Goal: Task Accomplishment & Management: Complete application form

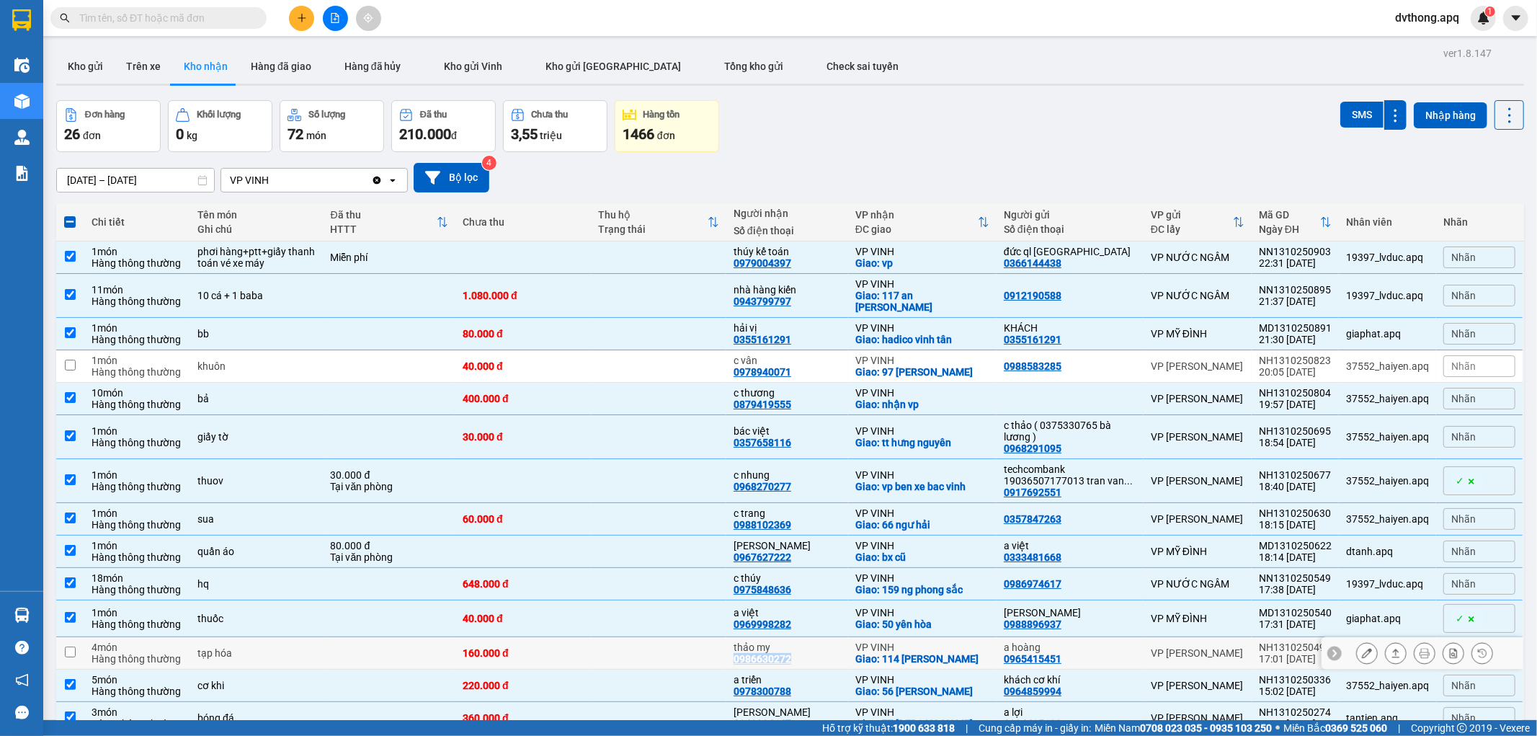
drag, startPoint x: 803, startPoint y: 643, endPoint x: 740, endPoint y: 647, distance: 62.8
click at [740, 647] on td "thảo my 0986630272" at bounding box center [787, 653] width 122 height 32
checkbox input "true"
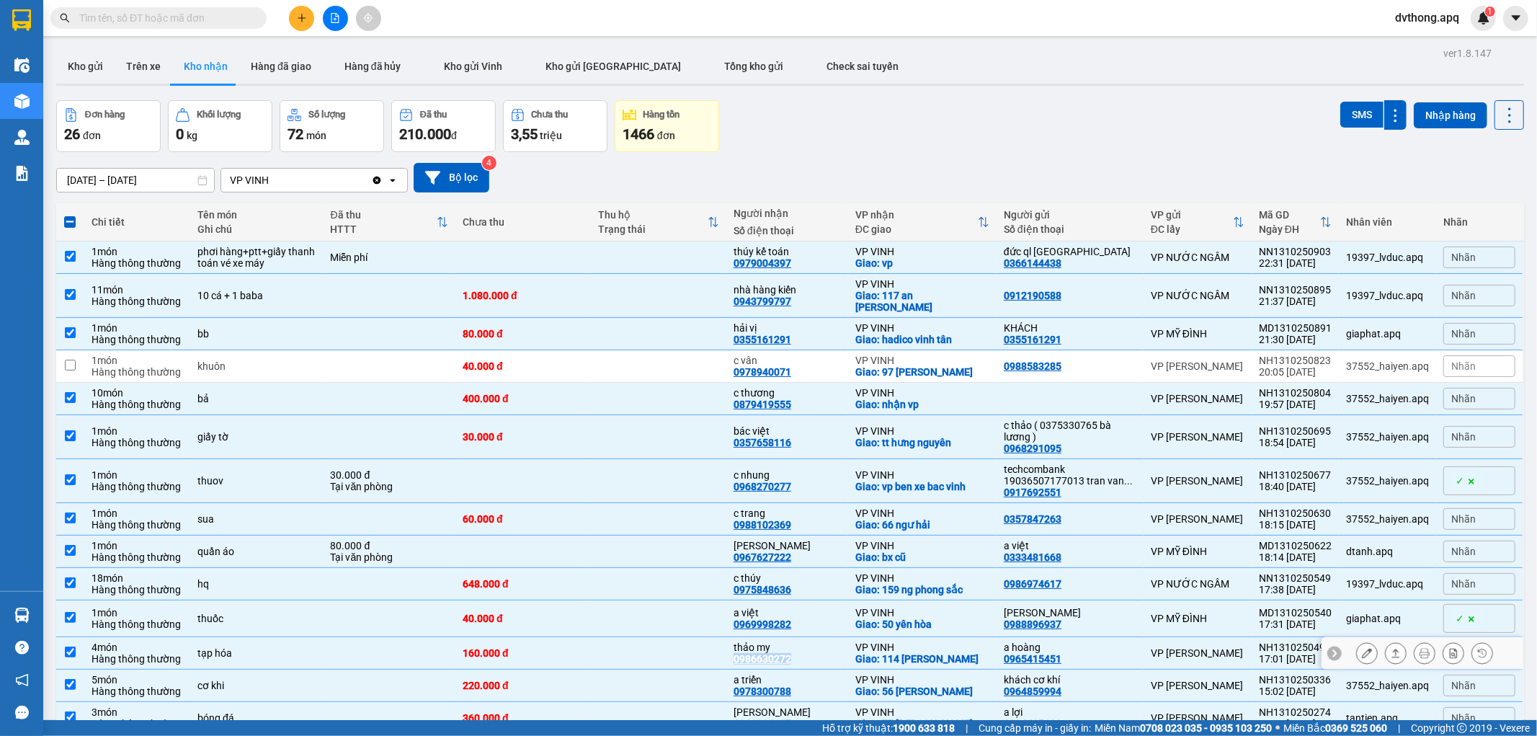
copy div "0986630272"
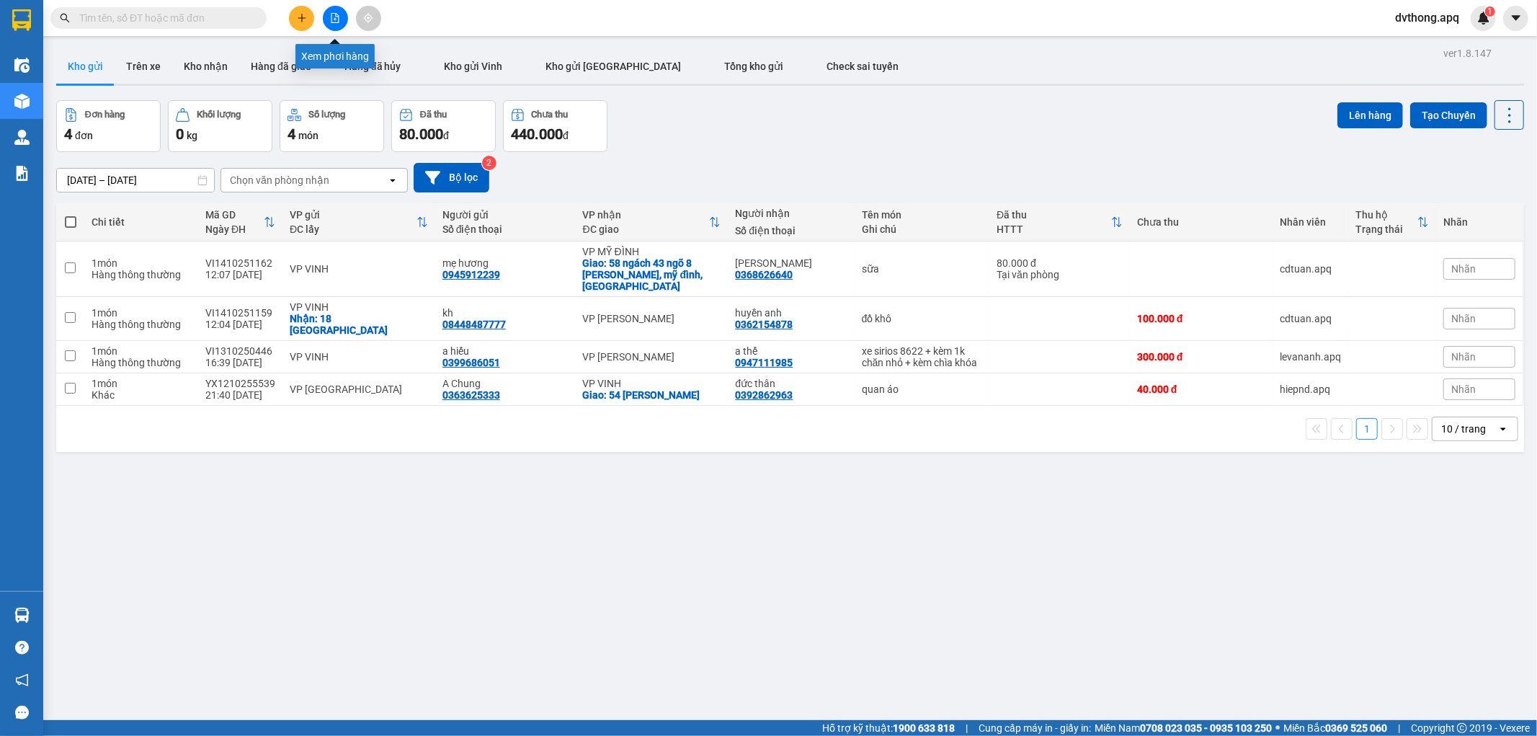
click at [326, 12] on button at bounding box center [335, 18] width 25 height 25
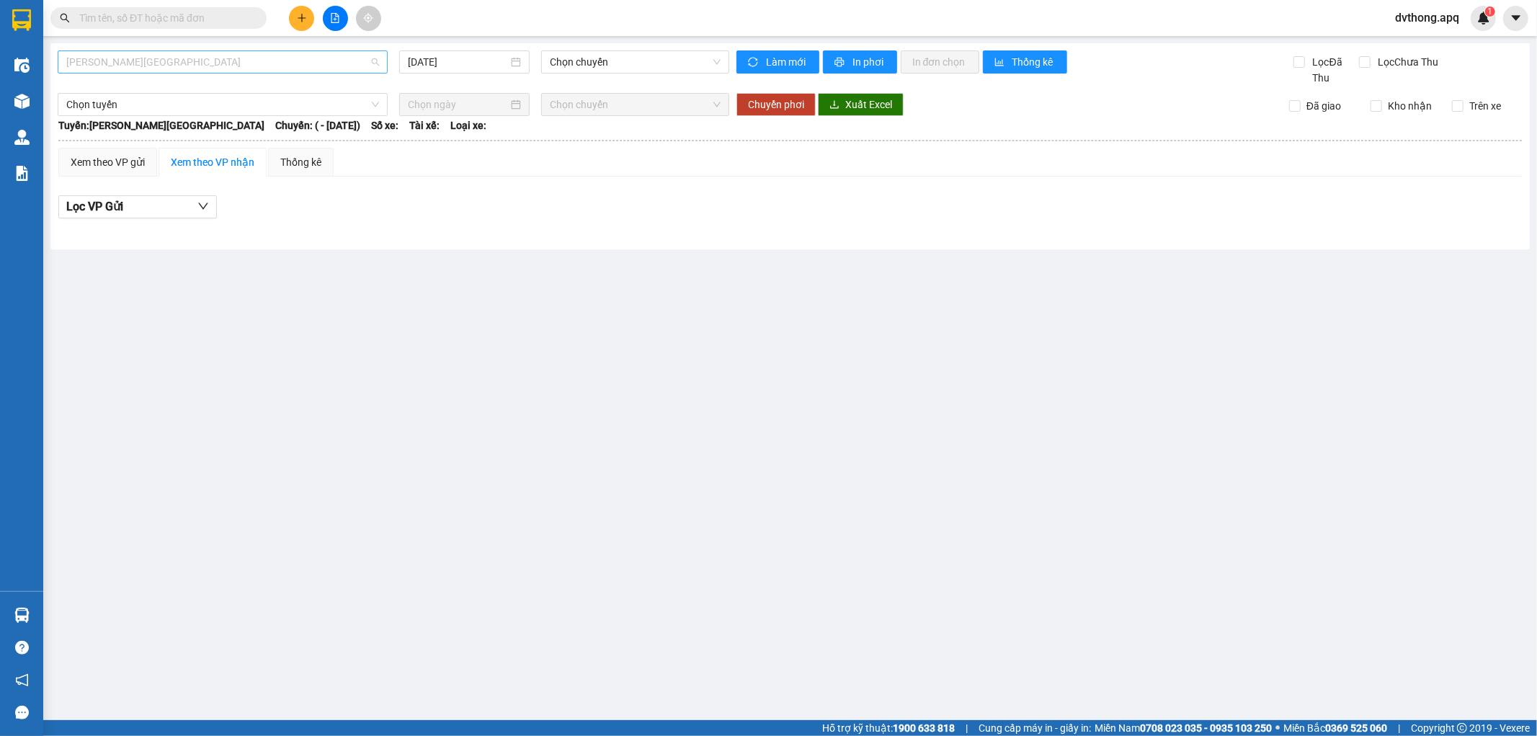
click at [189, 62] on span "Gia Lâm - Mỹ Đình" at bounding box center [222, 62] width 313 height 22
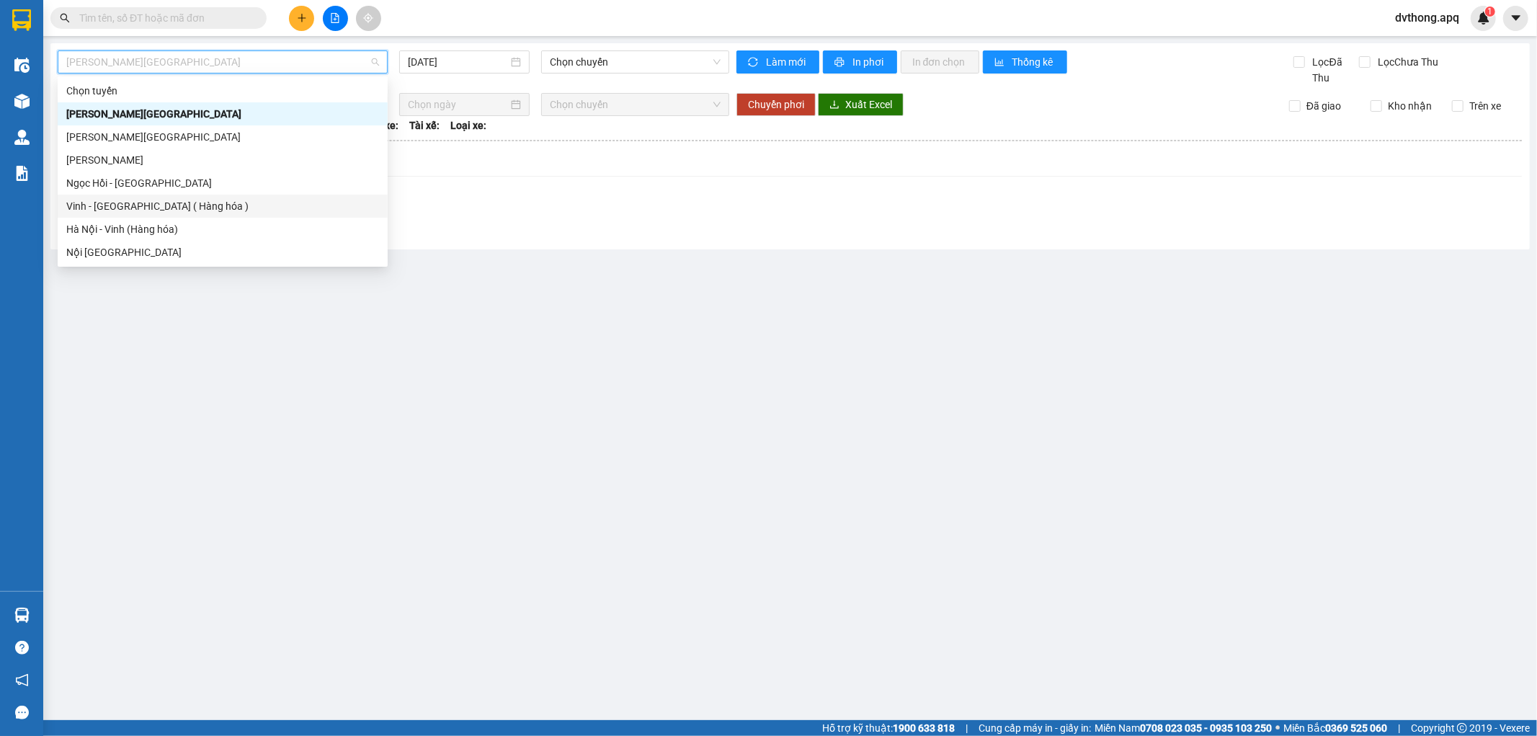
click at [146, 213] on div "Vinh - Hà Nội ( Hàng hóa )" at bounding box center [222, 206] width 313 height 16
type input "14/10/2025"
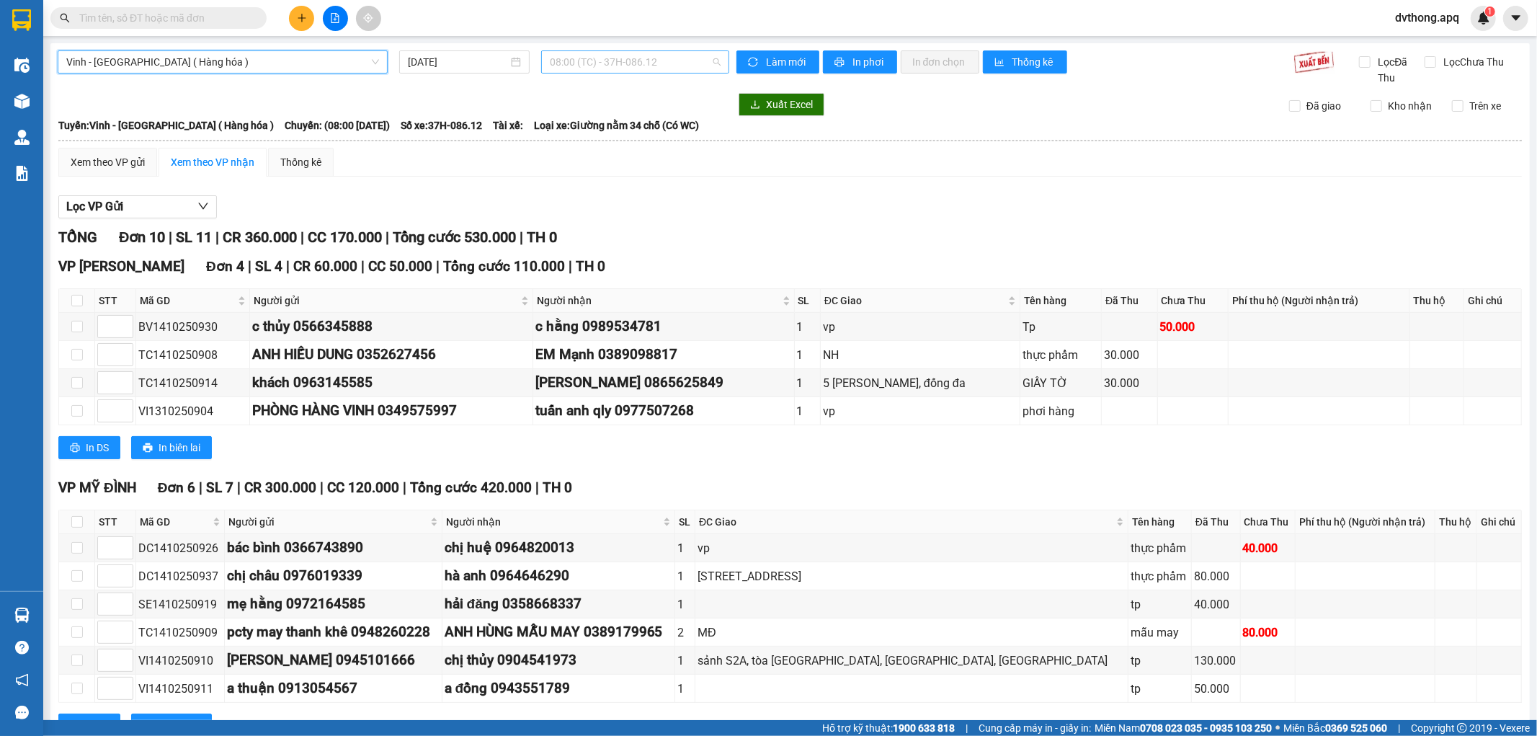
click at [631, 62] on span "08:00 (TC) - 37H-086.12" at bounding box center [635, 62] width 170 height 22
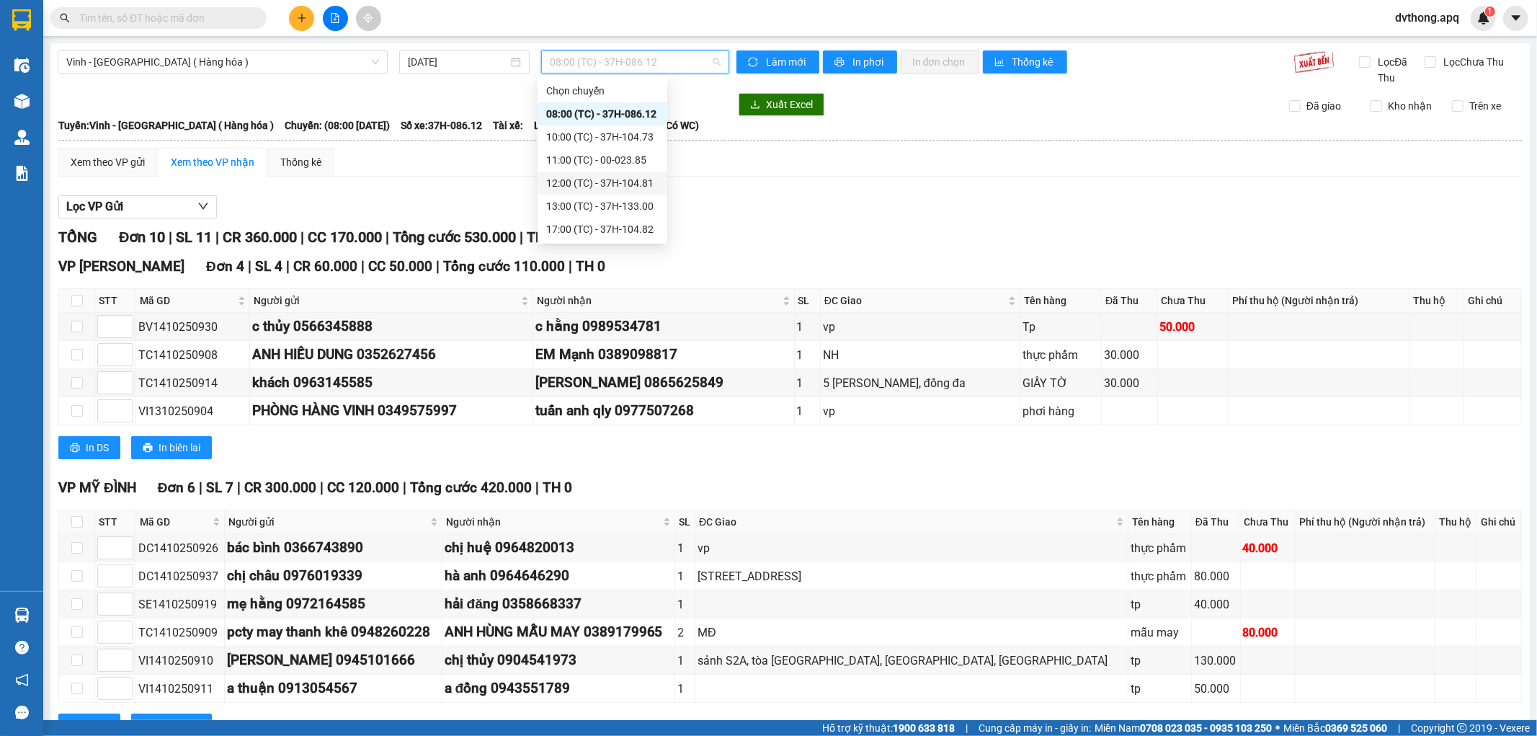
click at [615, 184] on div "12:00 (TC) - 37H-104.81" at bounding box center [602, 183] width 112 height 16
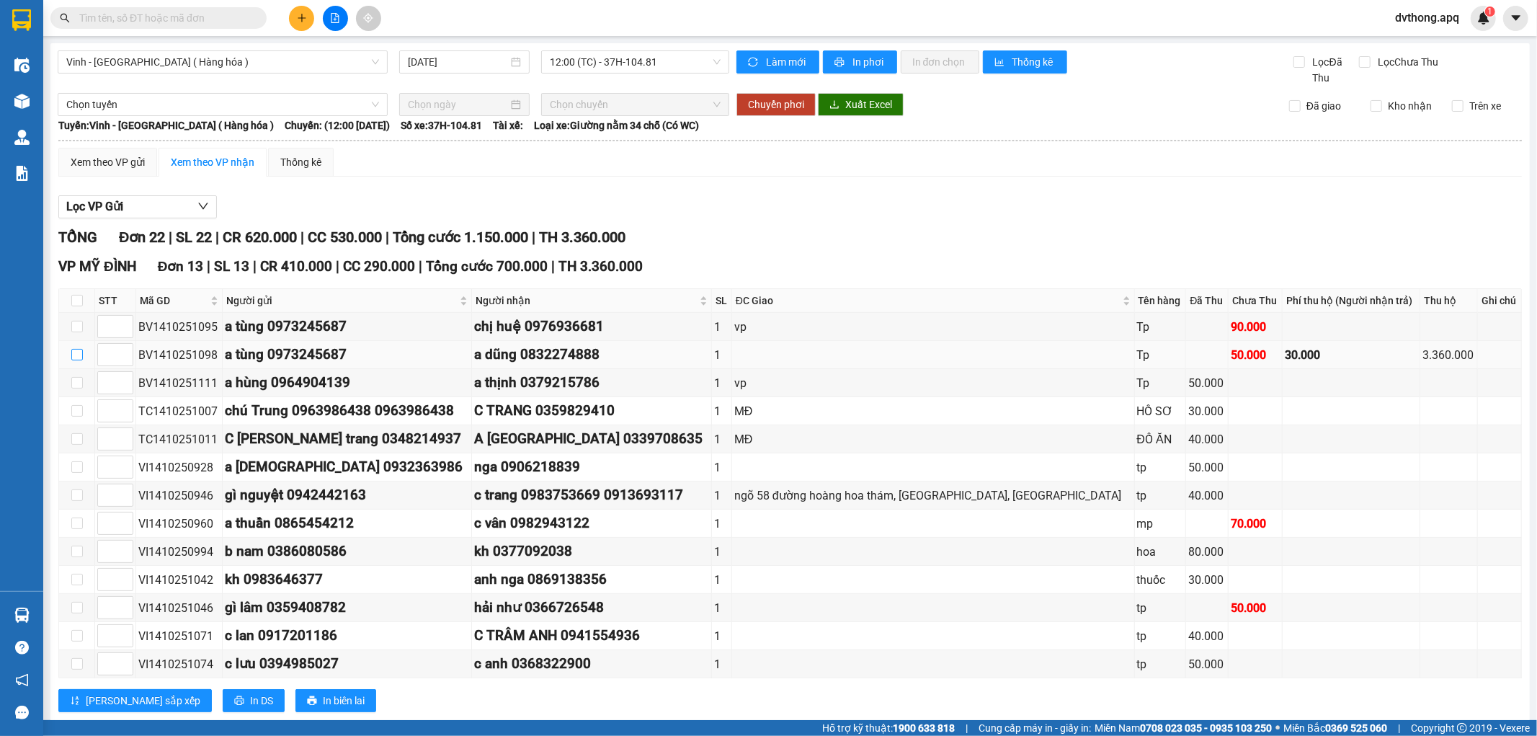
click at [72, 353] on input "checkbox" at bounding box center [77, 355] width 12 height 12
checkbox input "true"
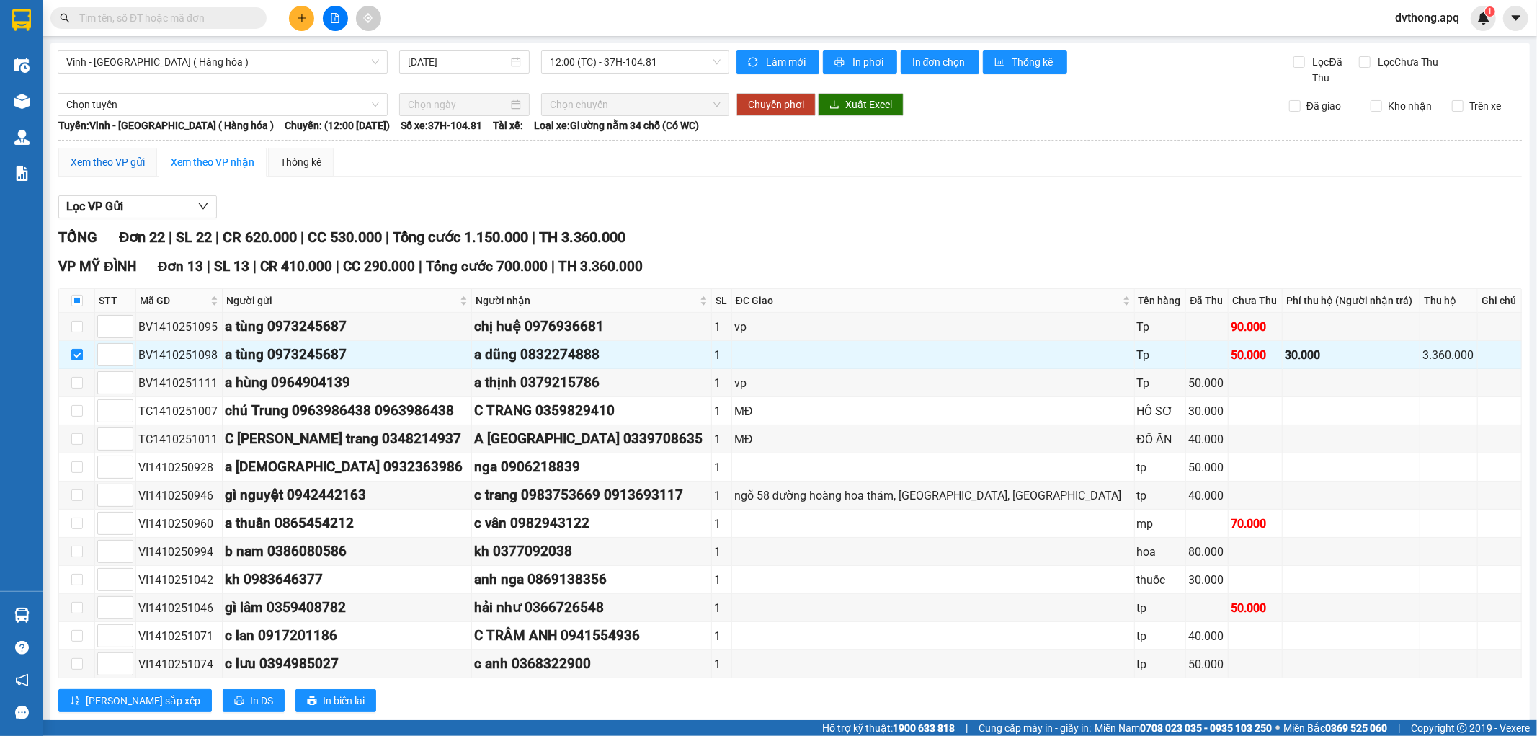
click at [106, 166] on div "Xem theo VP gửi" at bounding box center [108, 162] width 74 height 16
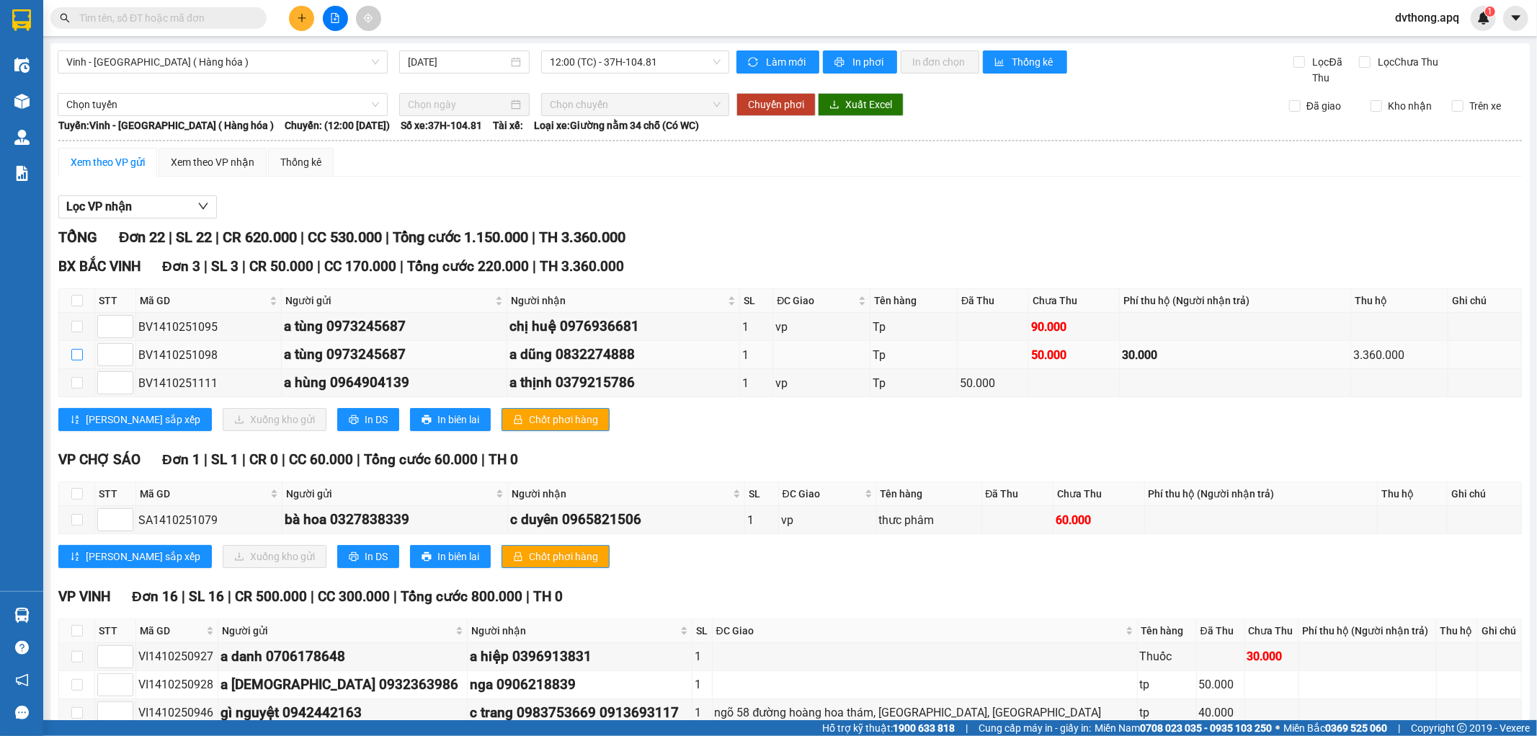
click at [76, 357] on input "checkbox" at bounding box center [77, 355] width 12 height 12
checkbox input "true"
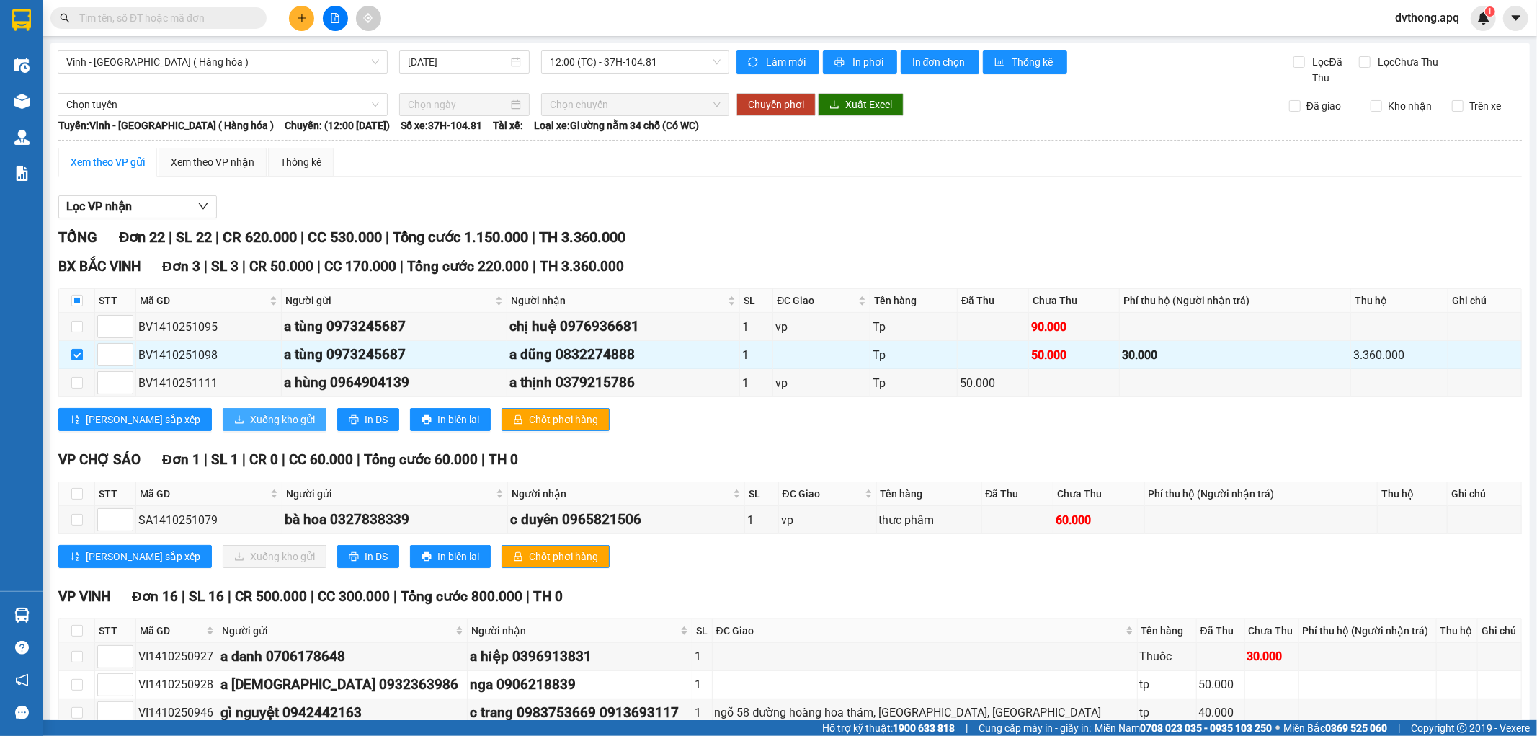
click at [250, 419] on span "Xuống kho gửi" at bounding box center [282, 419] width 65 height 16
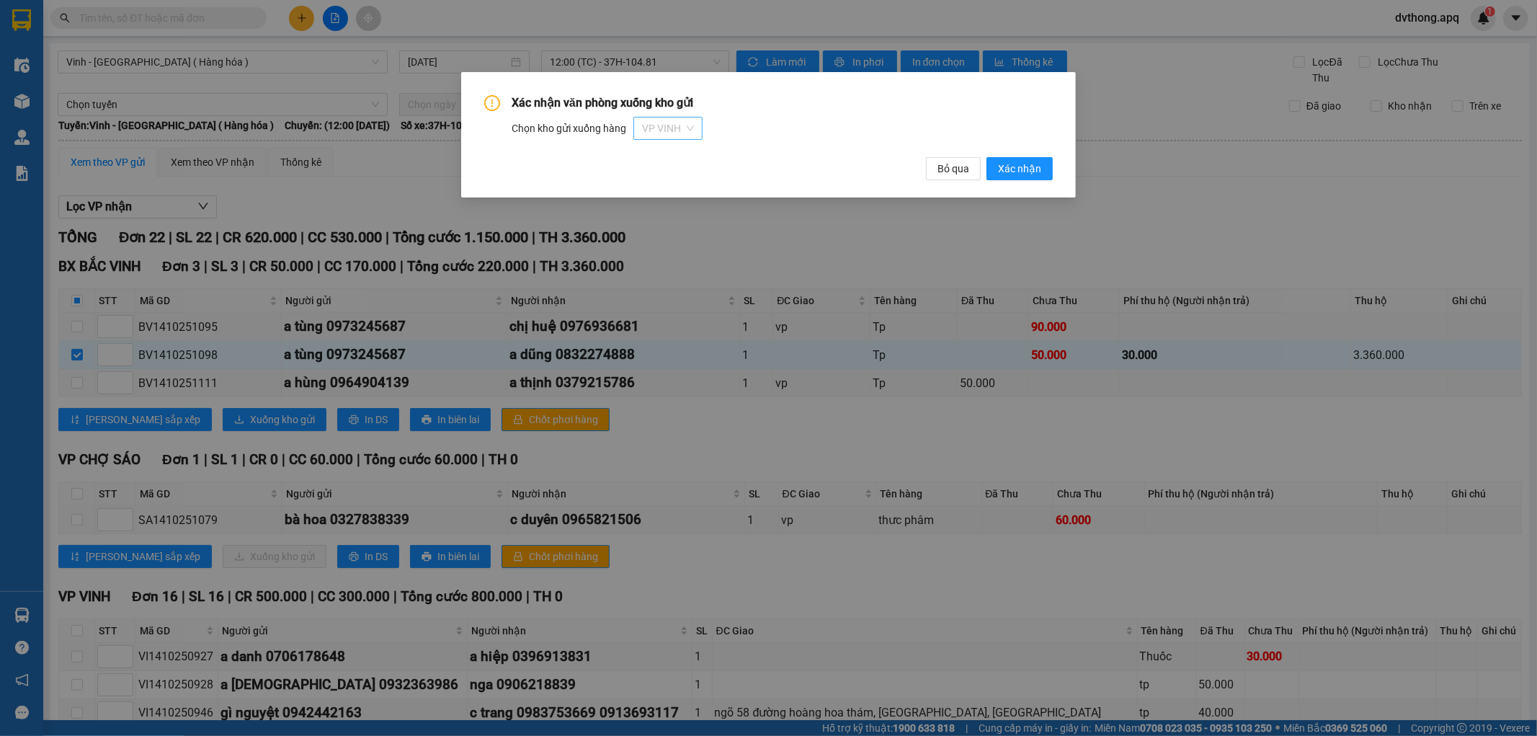
click at [671, 130] on span "VP VINH" at bounding box center [668, 128] width 52 height 22
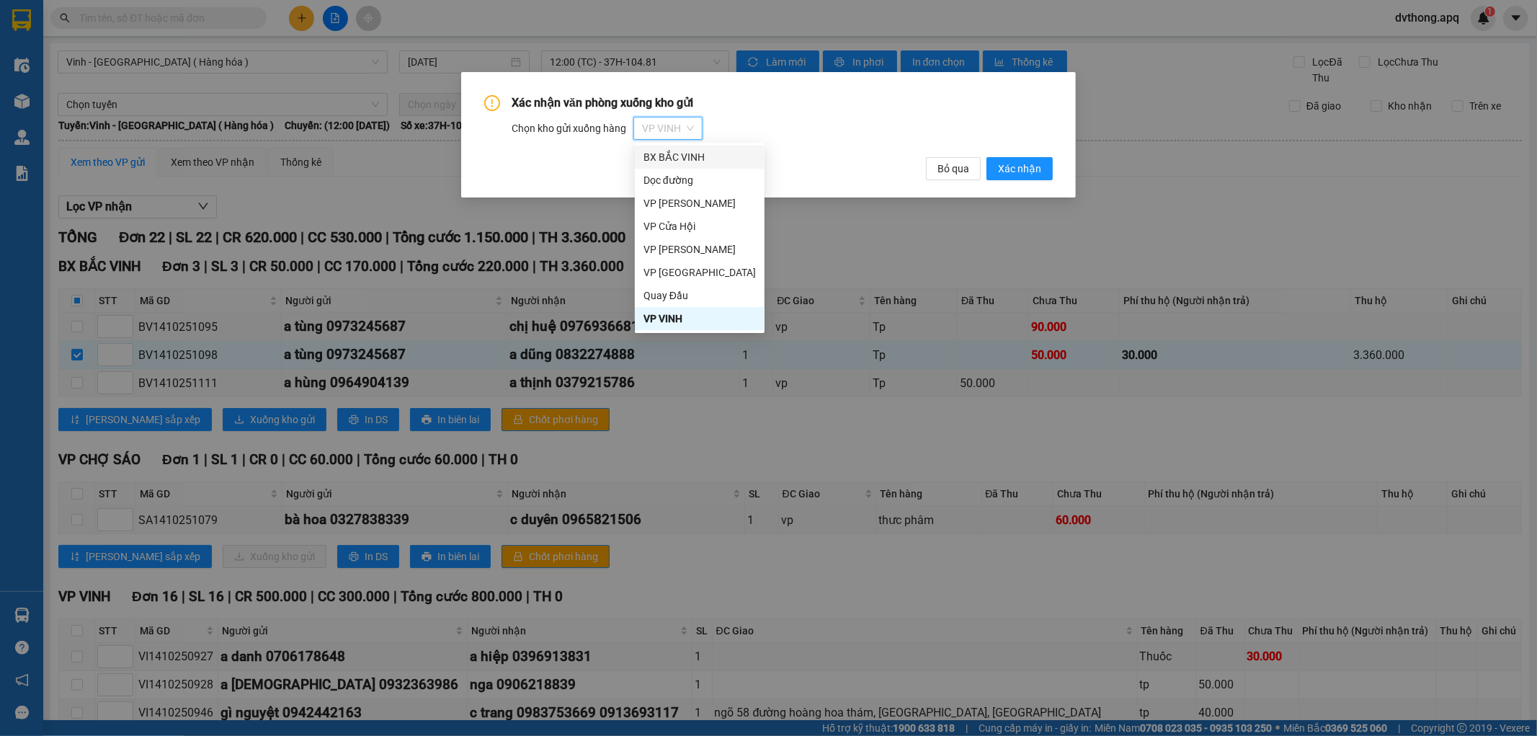
click at [682, 150] on div "BX BẮC VINH" at bounding box center [699, 157] width 112 height 16
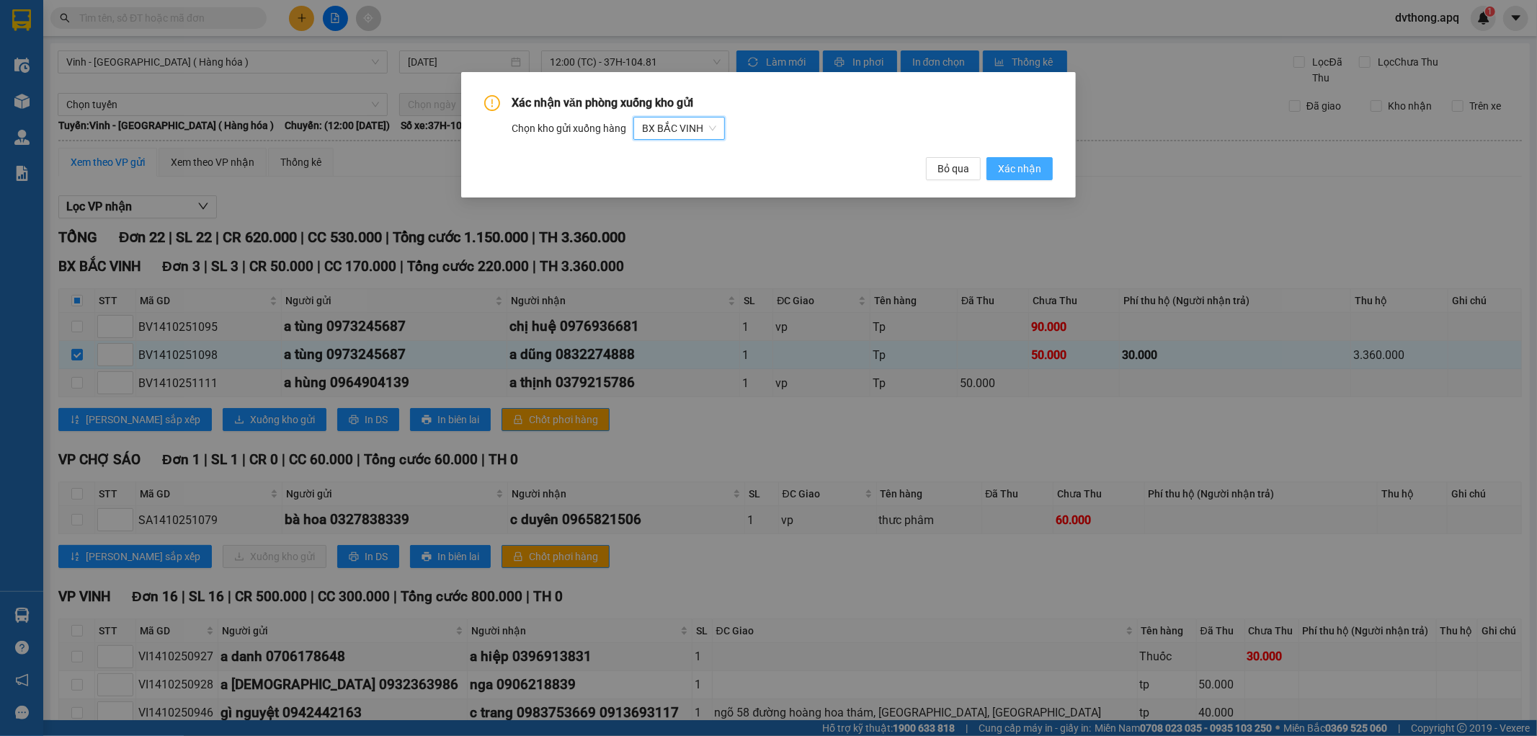
click at [998, 164] on button "Xác nhận" at bounding box center [1019, 168] width 66 height 23
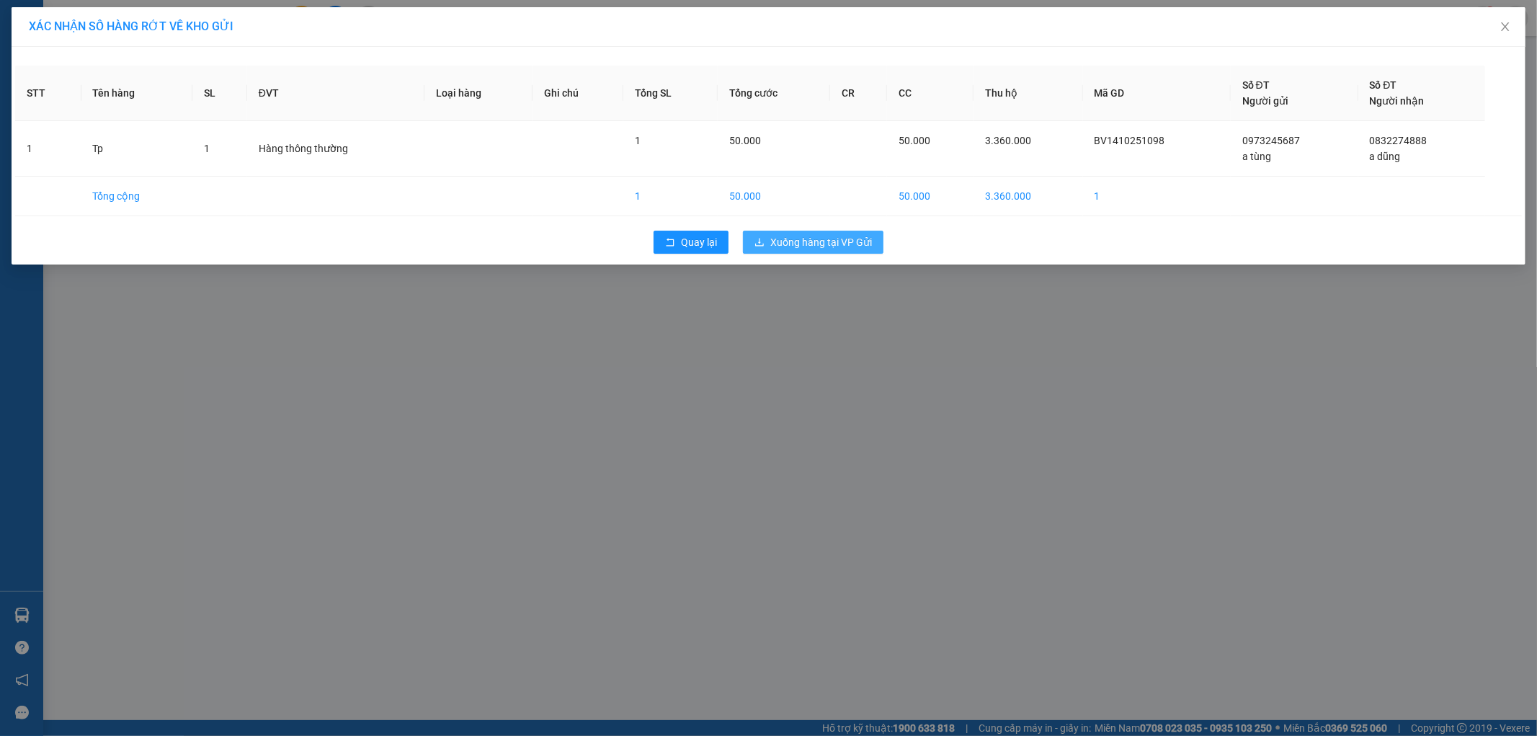
click at [768, 242] on button "Xuống hàng tại VP Gửi" at bounding box center [813, 242] width 141 height 23
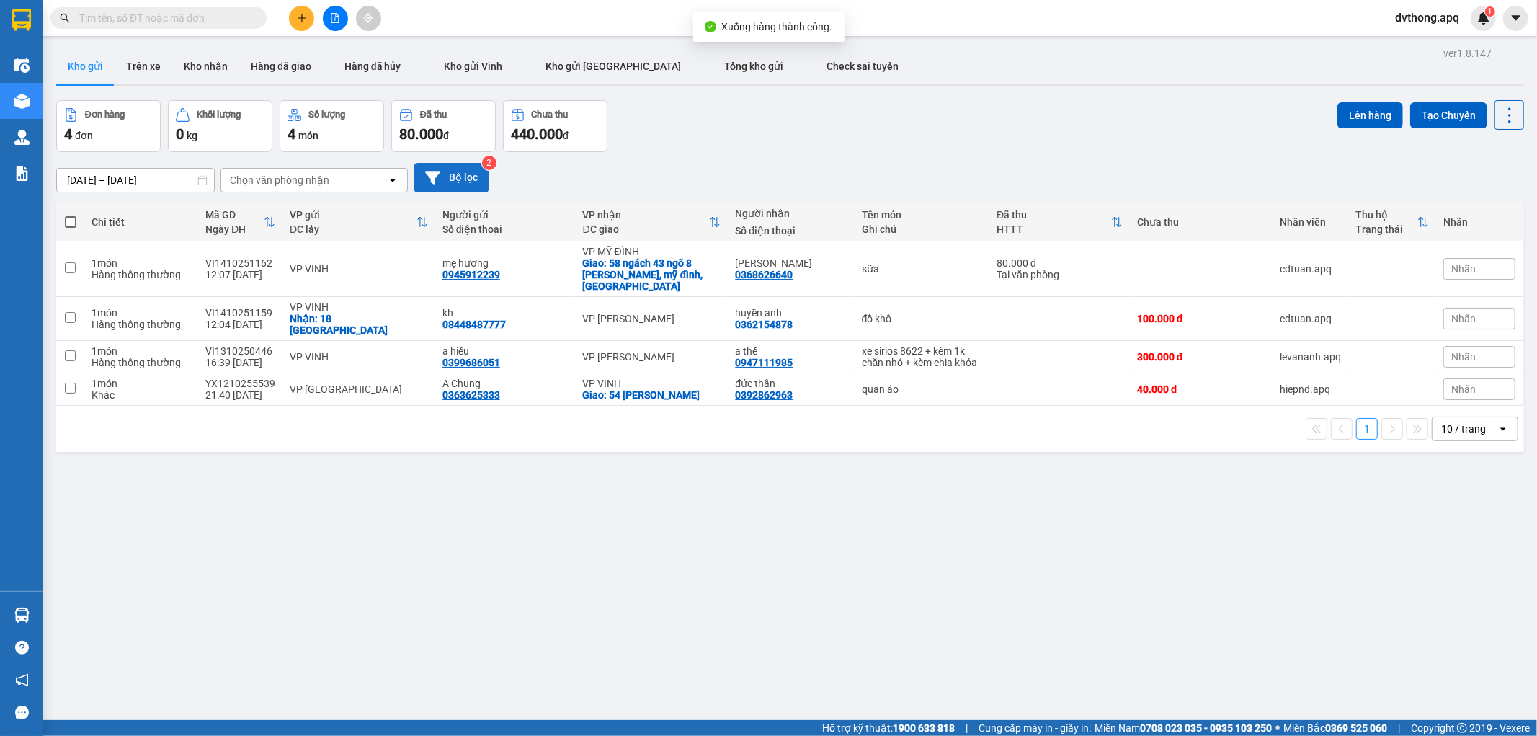
click at [467, 184] on button "Bộ lọc" at bounding box center [452, 178] width 76 height 30
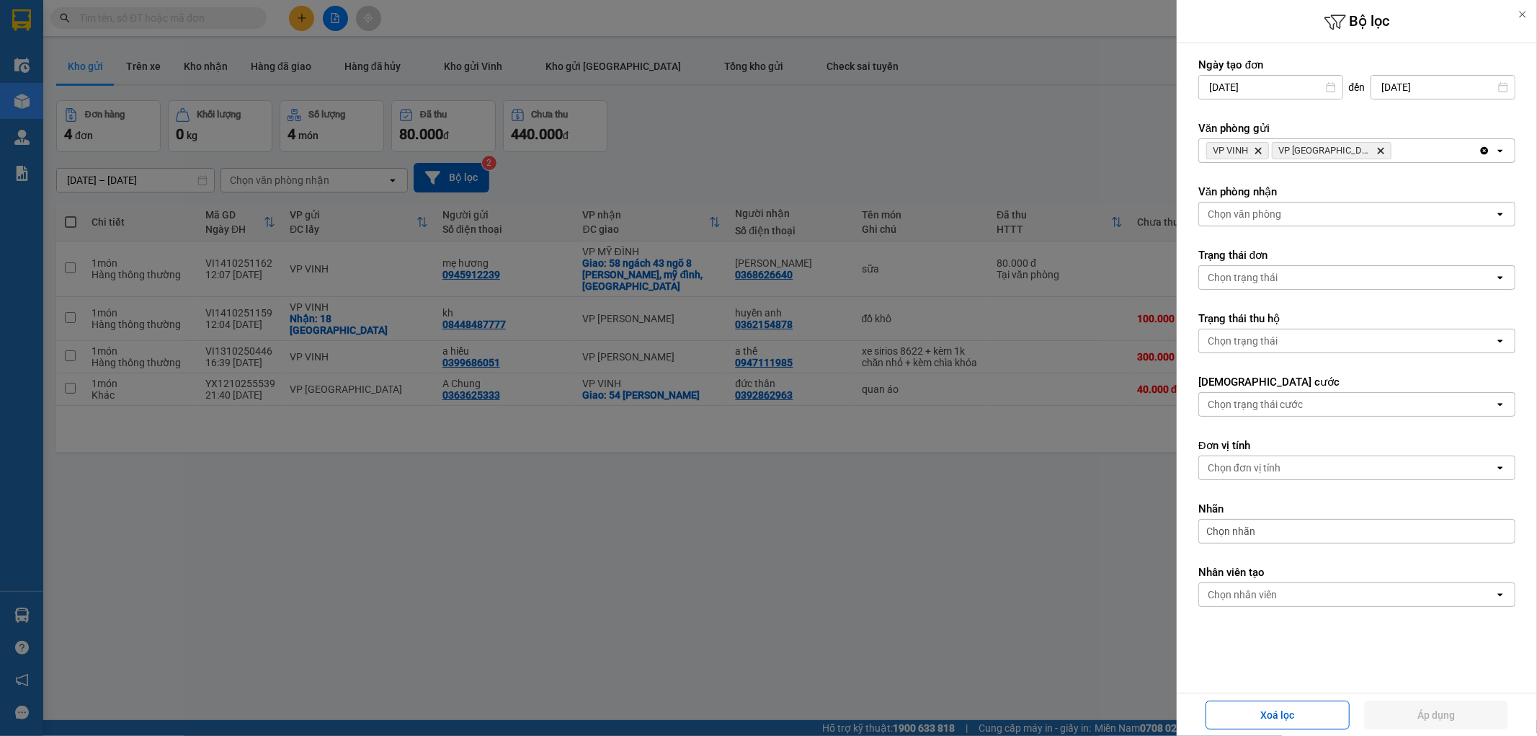
click at [1360, 155] on span "VP Cầu Yên Xuân Delete" at bounding box center [1332, 150] width 120 height 17
click at [1376, 154] on icon "Delete" at bounding box center [1380, 150] width 9 height 9
click at [1359, 147] on div "VP VINH Delete" at bounding box center [1339, 150] width 280 height 23
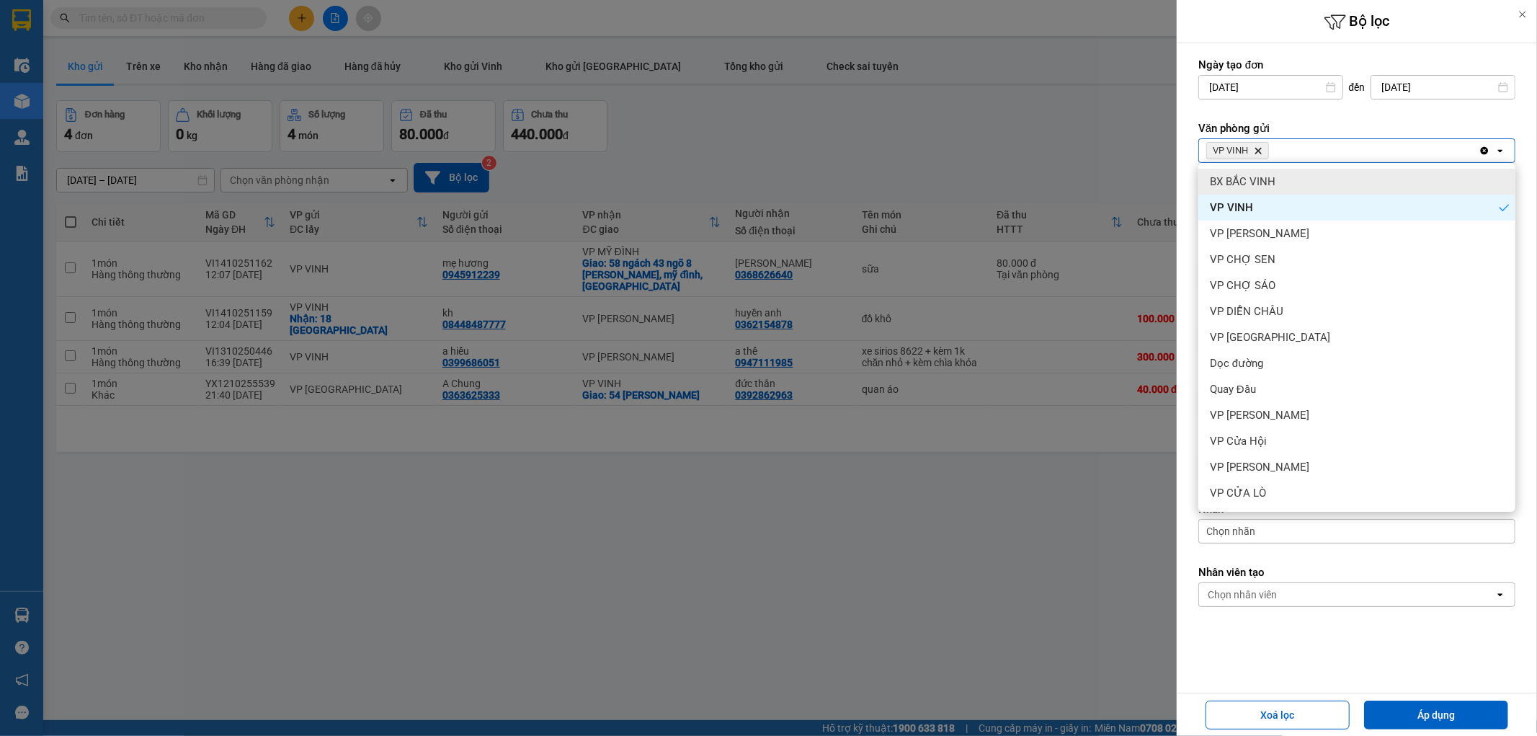
click at [1308, 185] on div "BX BẮC VINH" at bounding box center [1356, 182] width 317 height 26
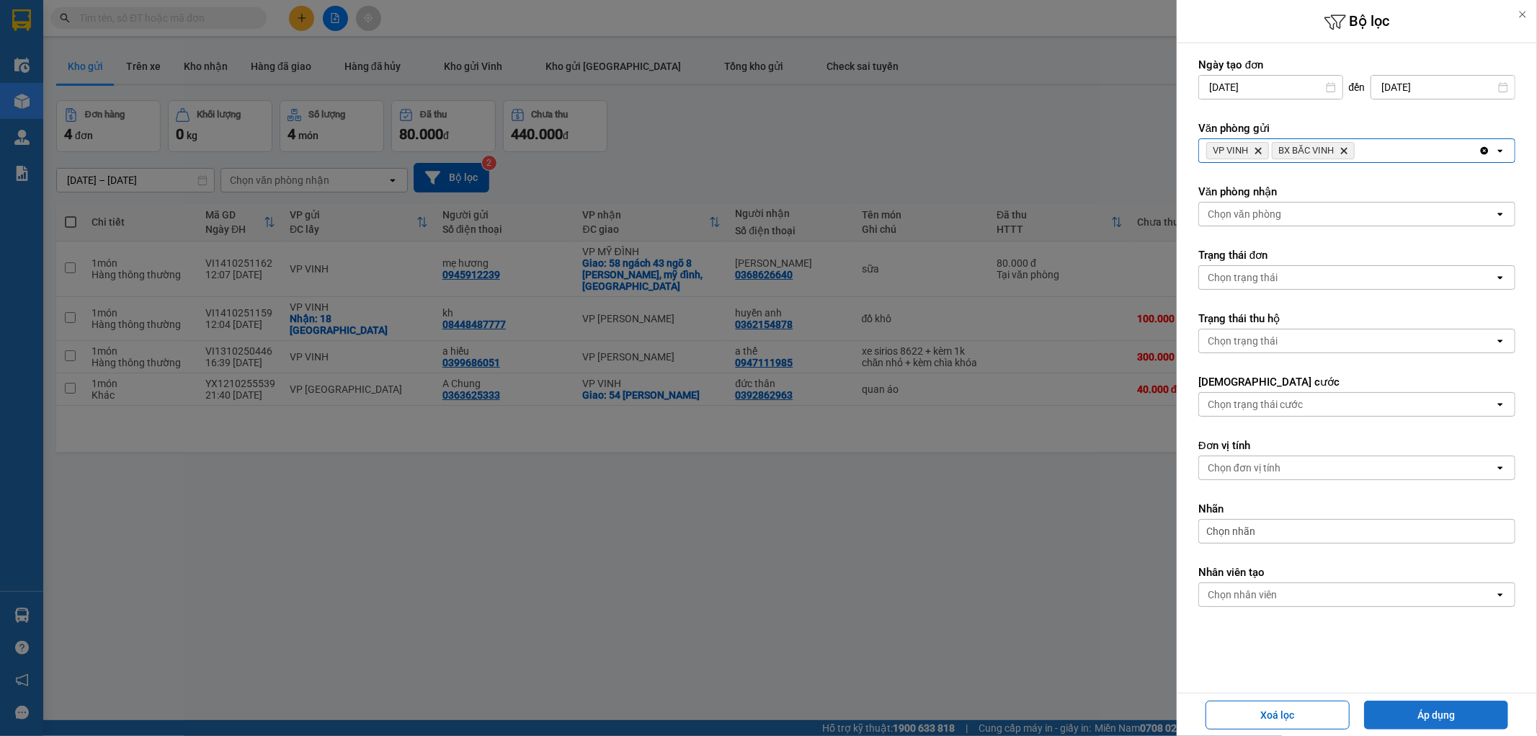
click at [1432, 707] on button "Áp dụng" at bounding box center [1436, 714] width 144 height 29
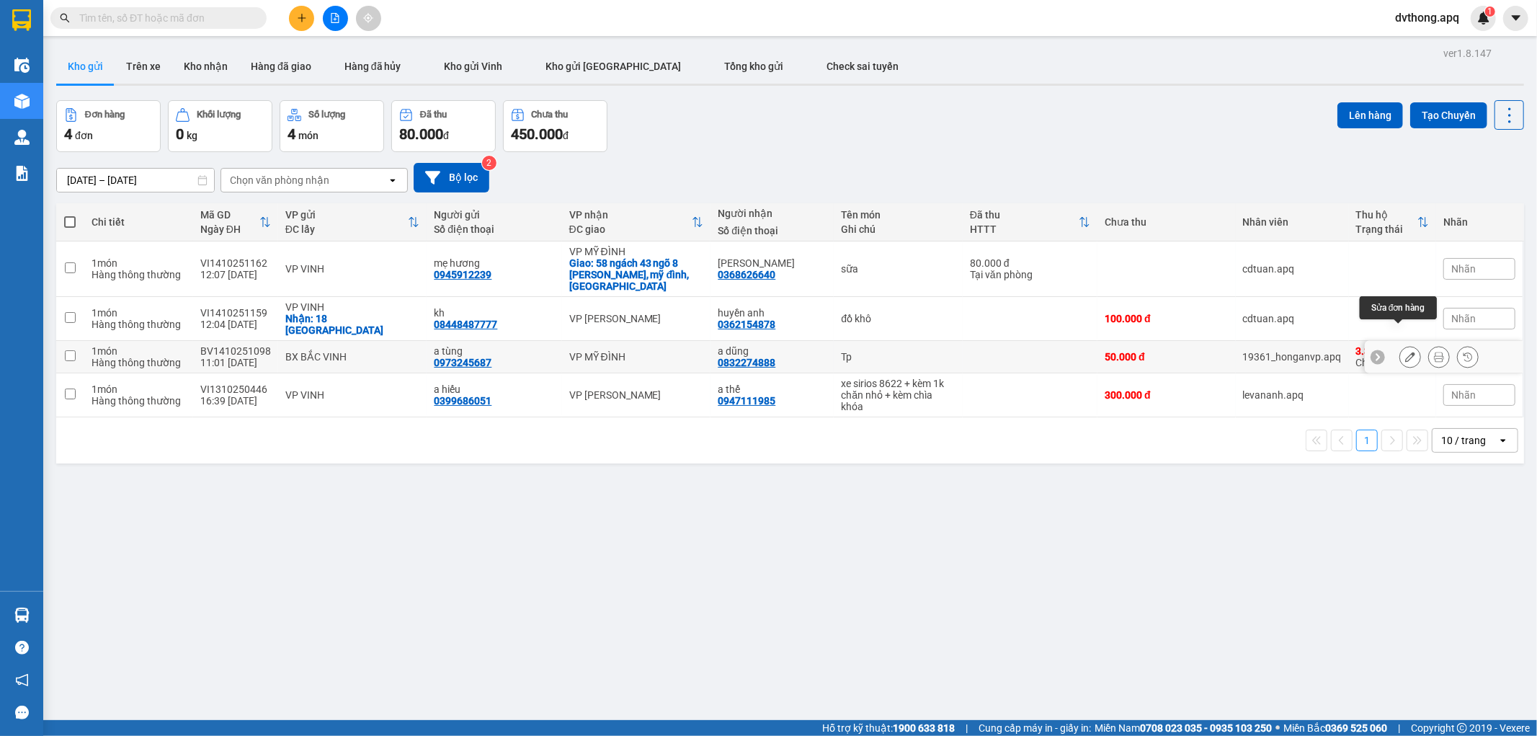
click at [1405, 352] on icon at bounding box center [1410, 357] width 10 height 10
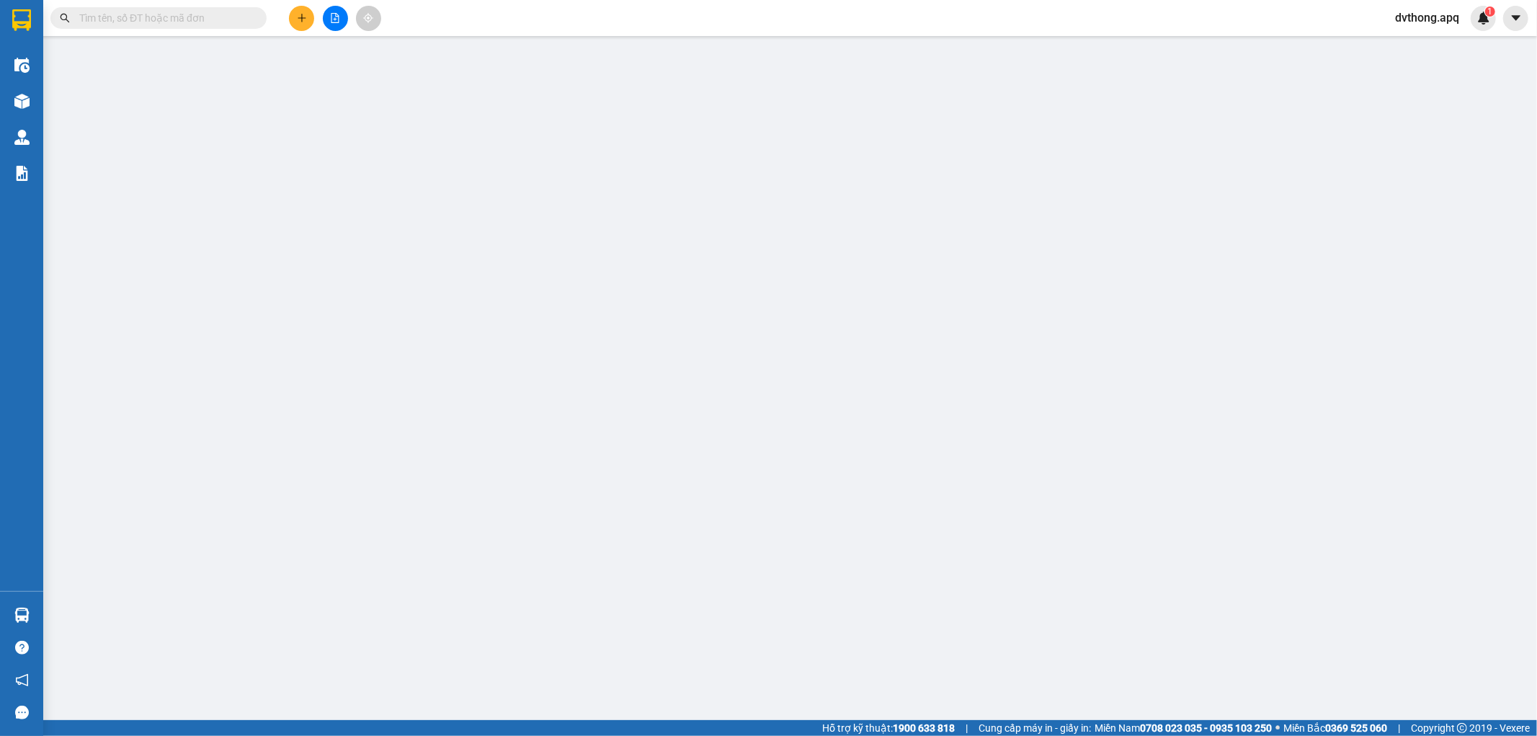
type input "0973245687"
type input "a tùng"
type input "0832274888"
type input "a dũng"
type input "50.000"
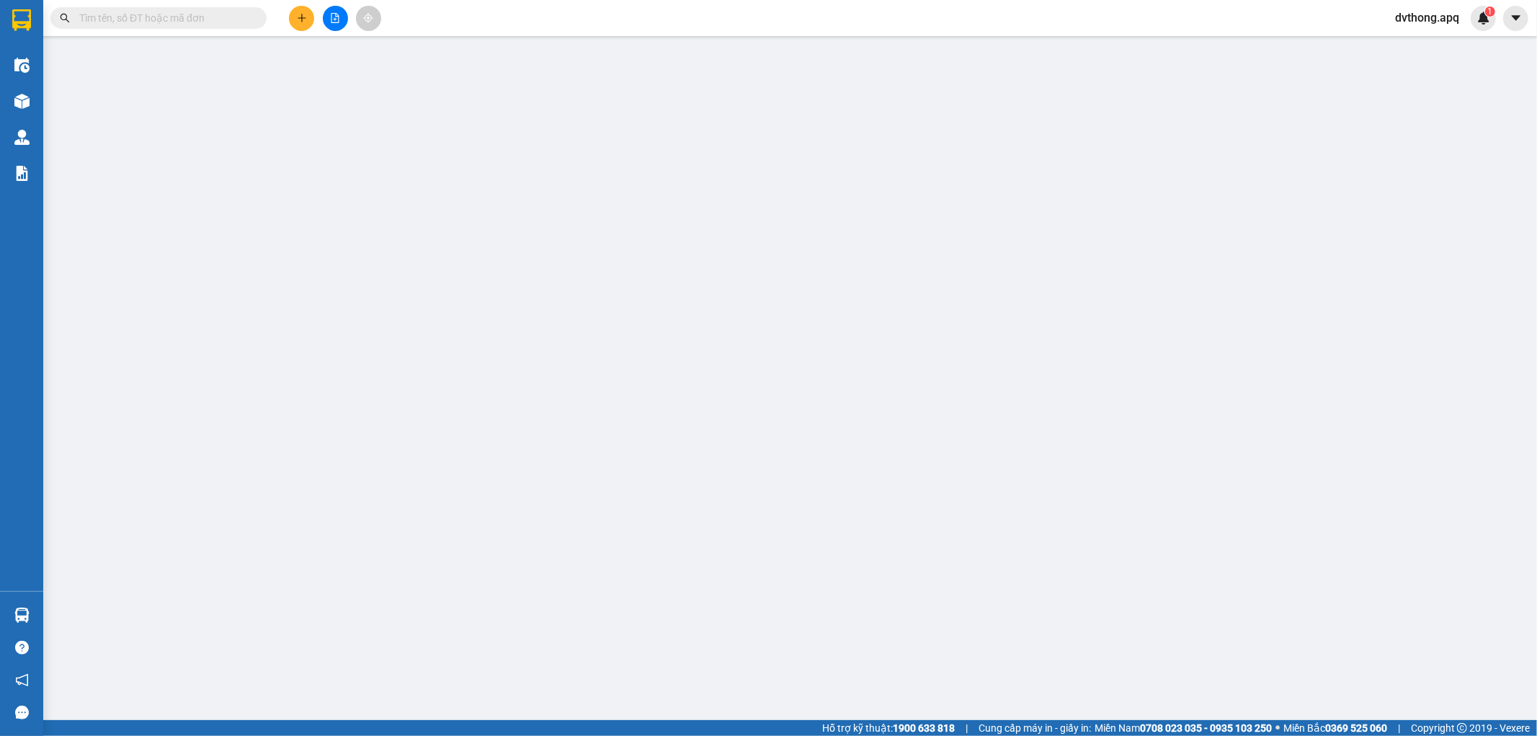
type input "50.000"
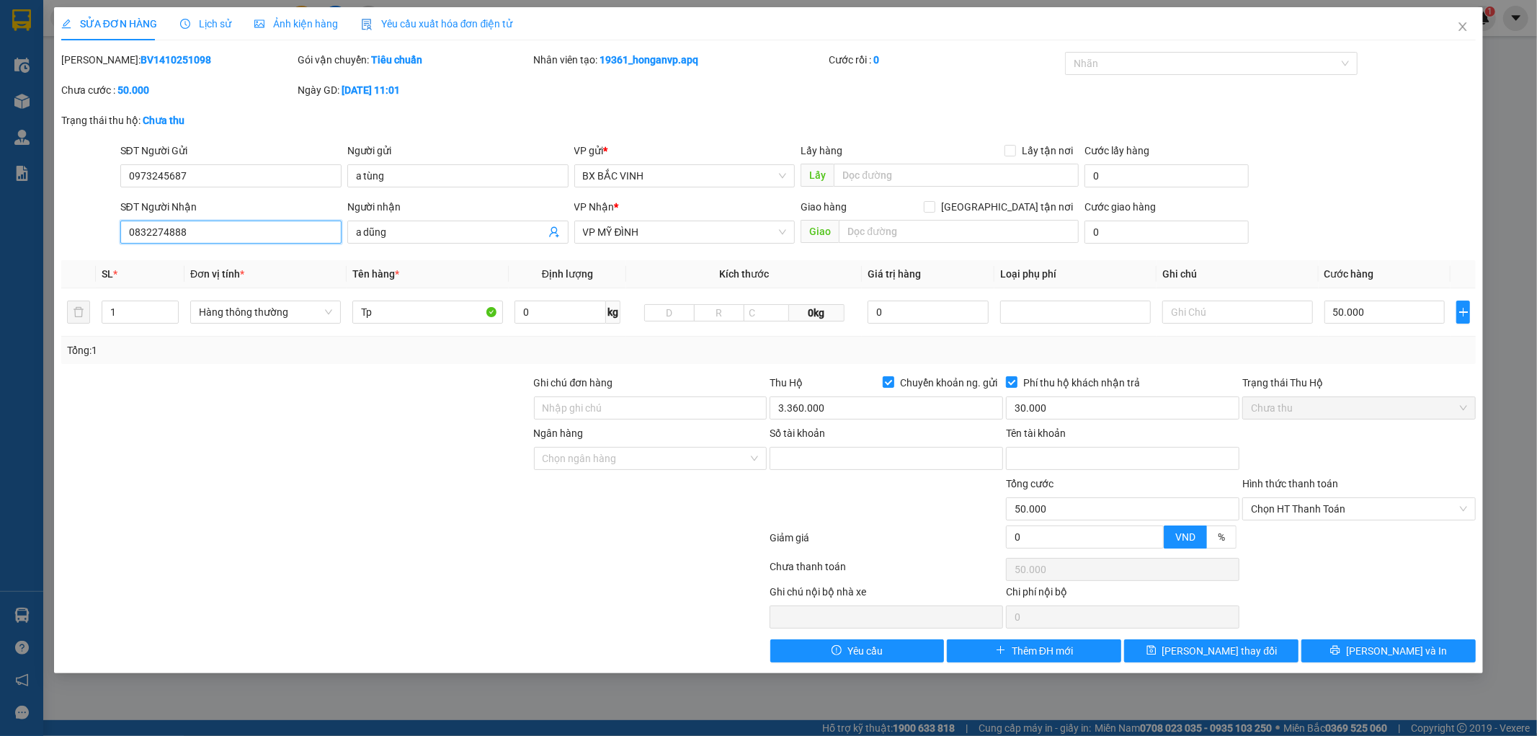
click at [214, 240] on input "0832274888" at bounding box center [230, 231] width 221 height 23
type input "0776739909"
click at [1234, 314] on input "text" at bounding box center [1237, 311] width 151 height 23
type input "sửa số điện thoại người nhậ"
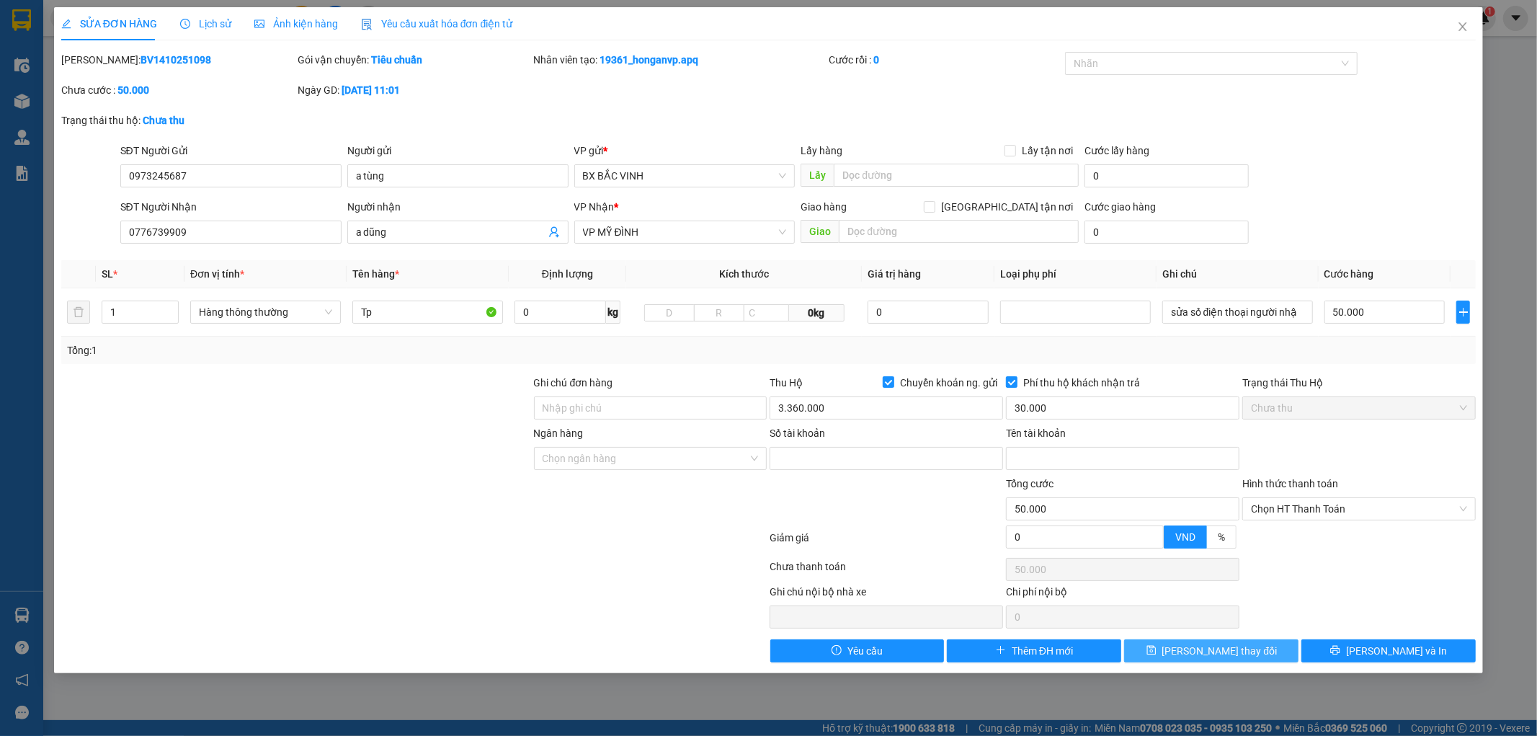
click at [1216, 645] on span "Lưu thay đổi" at bounding box center [1219, 651] width 115 height 16
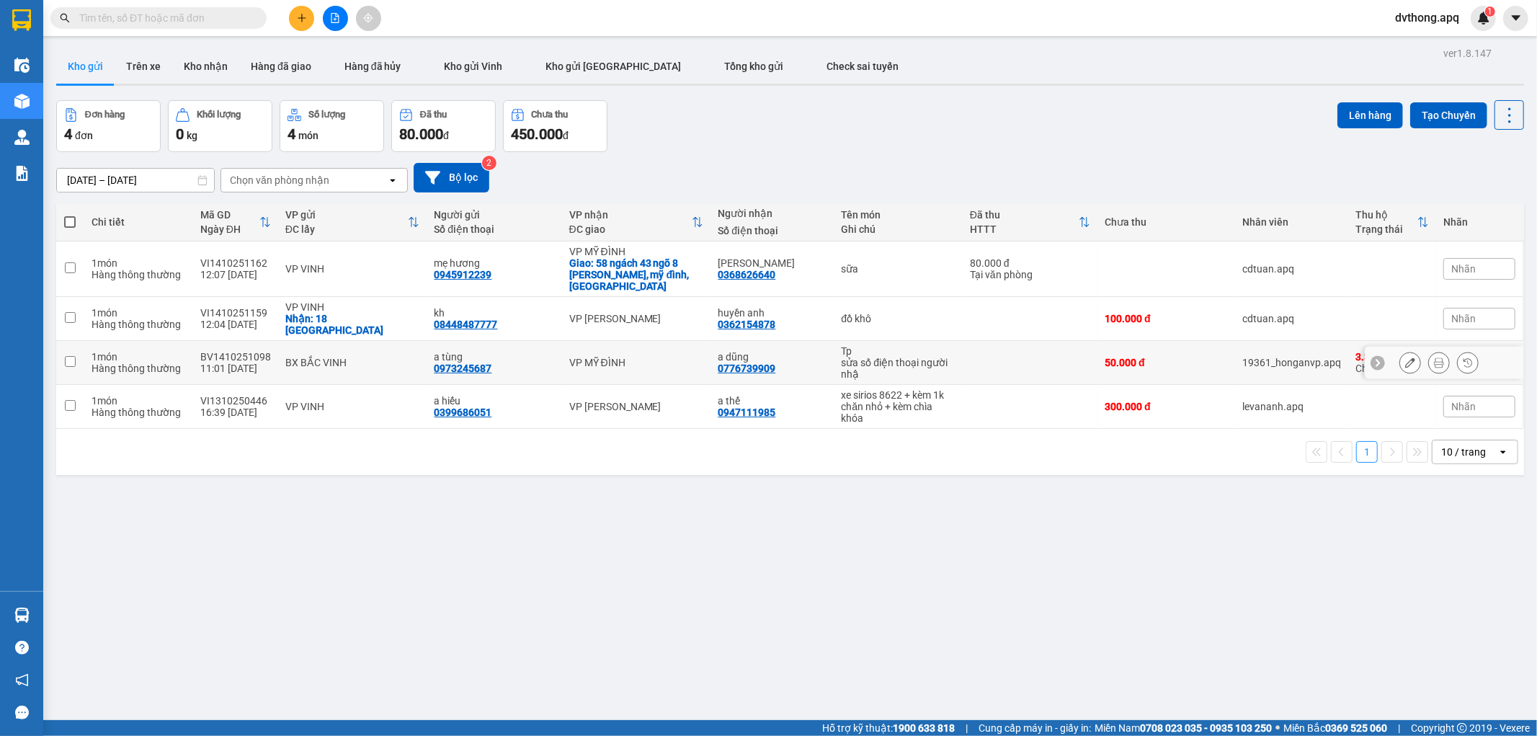
click at [298, 357] on div "BX BẮC VINH" at bounding box center [352, 363] width 135 height 12
checkbox input "true"
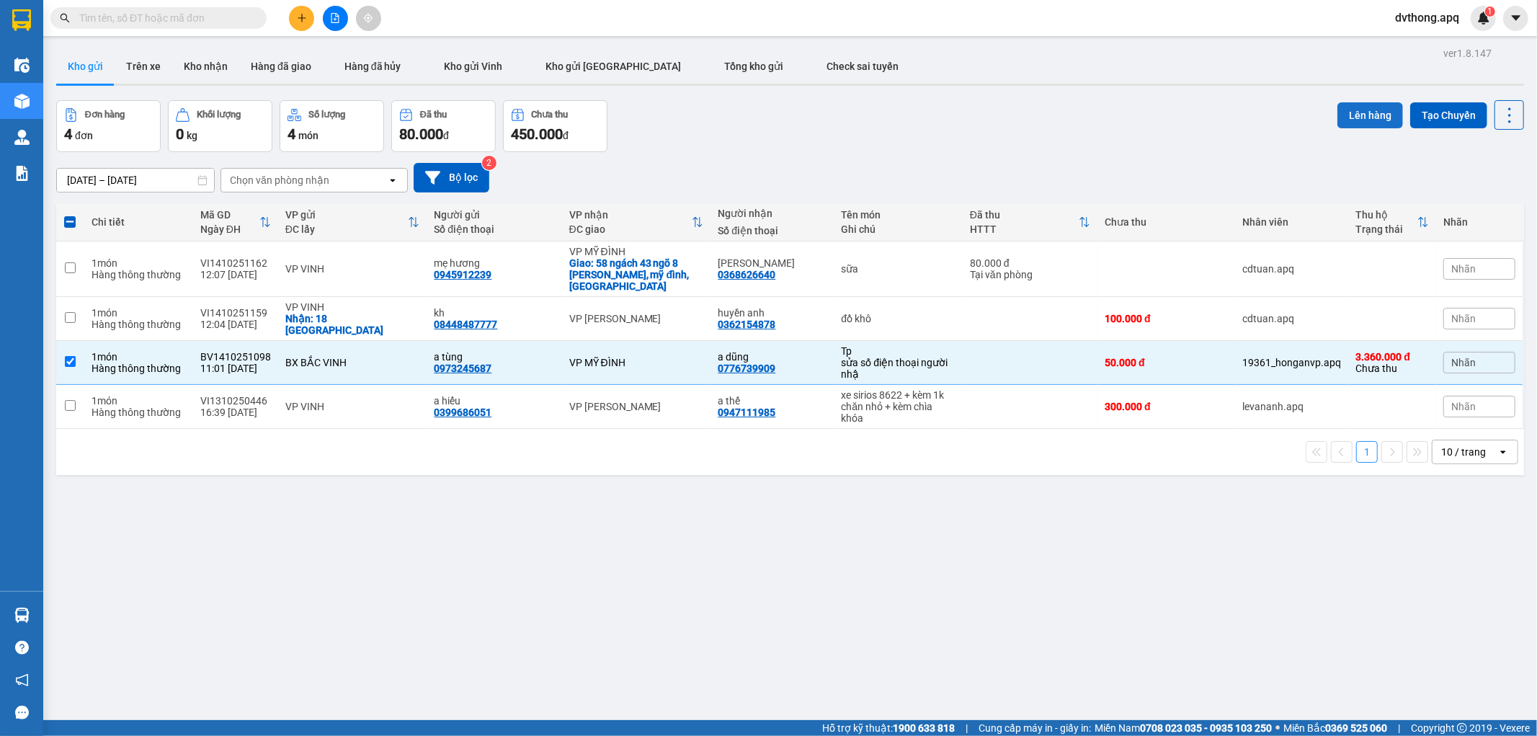
click at [1353, 123] on button "Lên hàng" at bounding box center [1370, 115] width 66 height 26
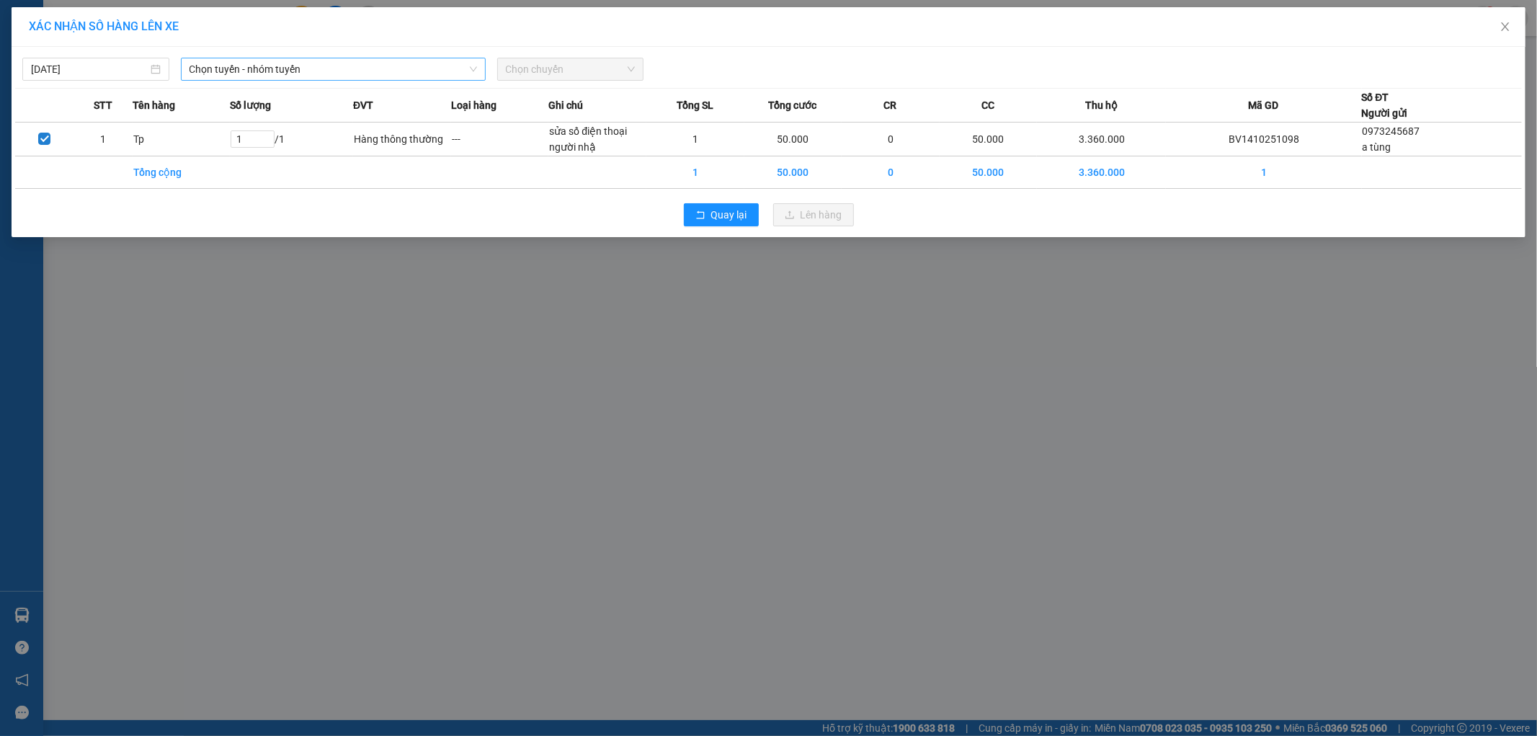
click at [370, 80] on input "search" at bounding box center [328, 69] width 277 height 22
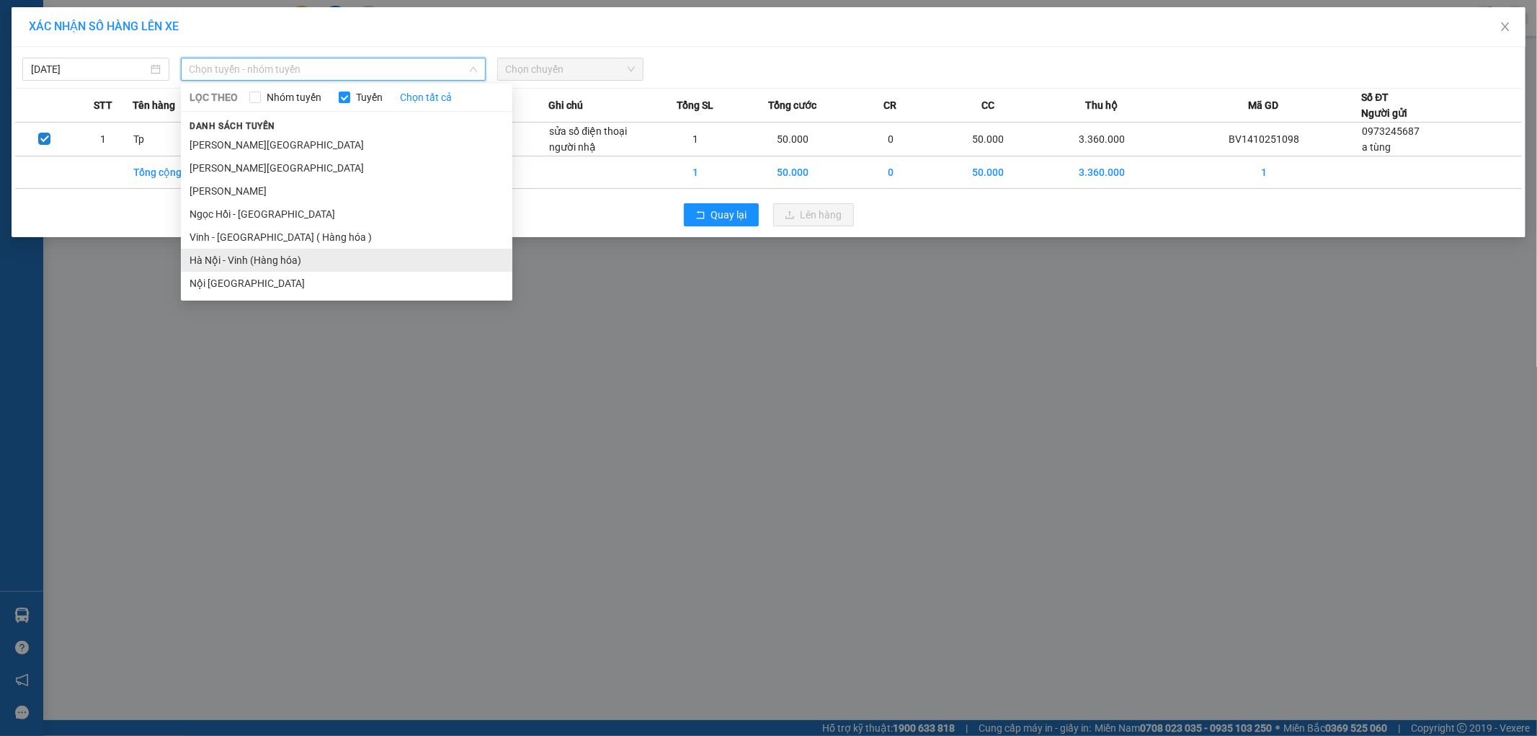
click at [303, 249] on li "Hà Nội - Vinh (Hàng hóa)" at bounding box center [346, 260] width 331 height 23
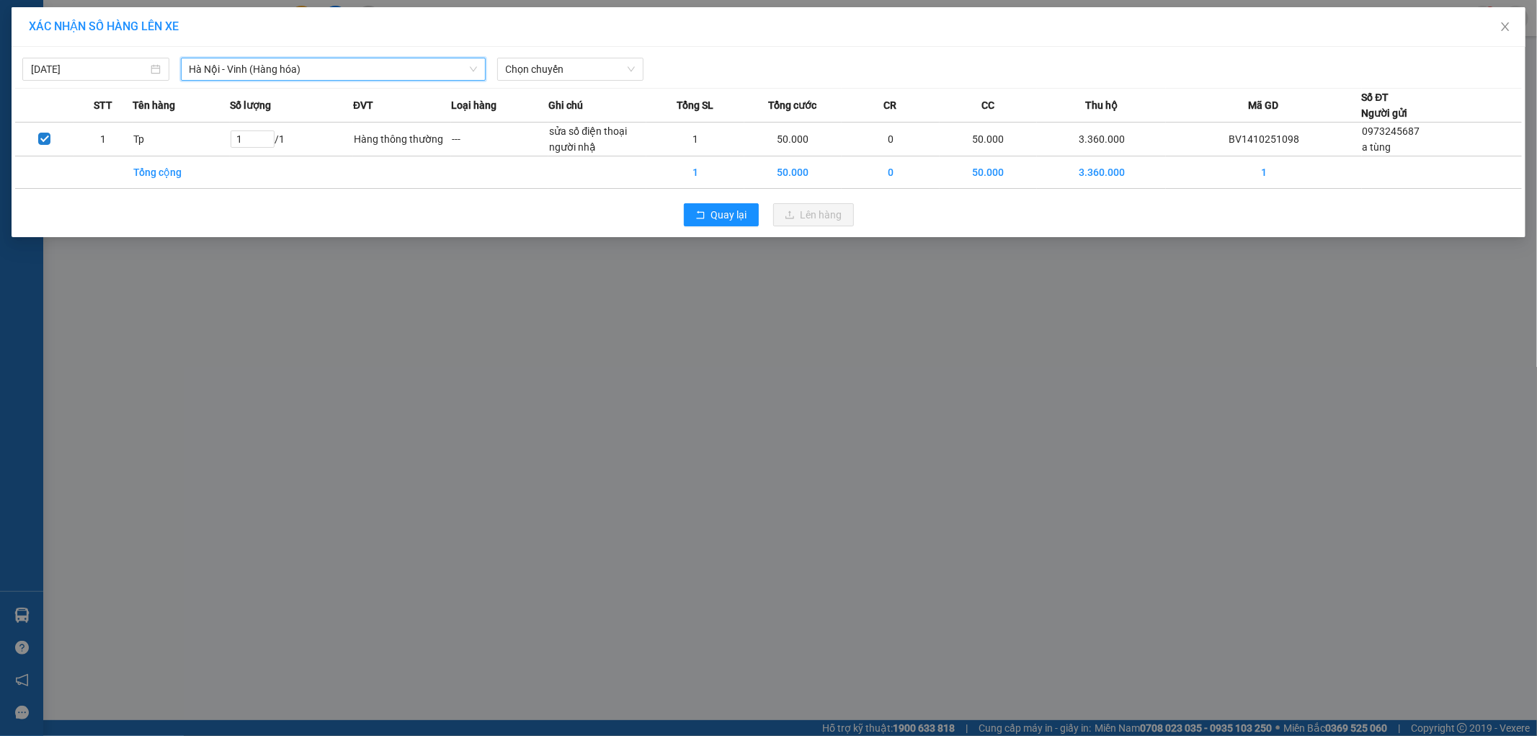
click at [327, 58] on span "Hà Nội - Vinh (Hàng hóa)" at bounding box center [333, 69] width 287 height 22
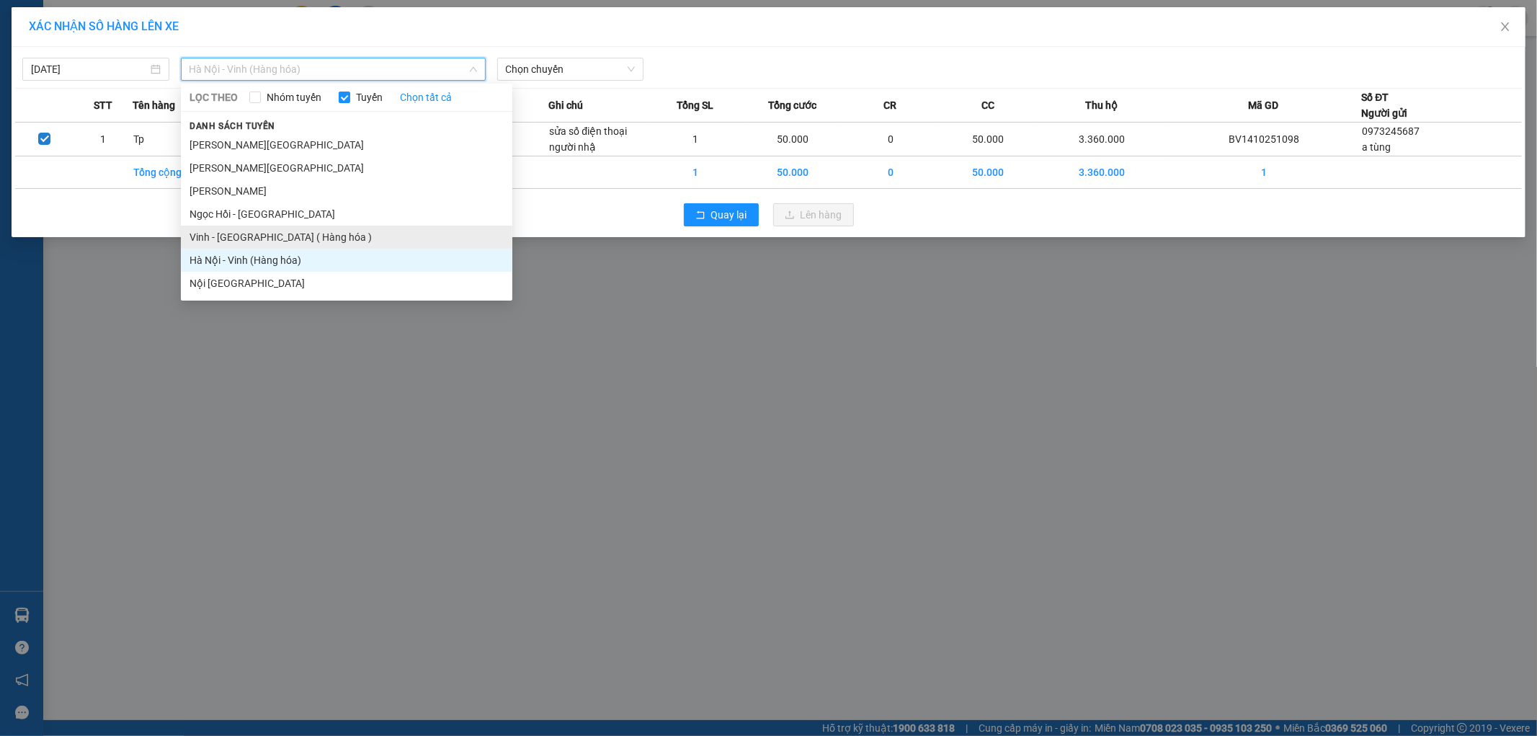
click at [282, 233] on li "Vinh - Hà Nội ( Hàng hóa )" at bounding box center [346, 237] width 331 height 23
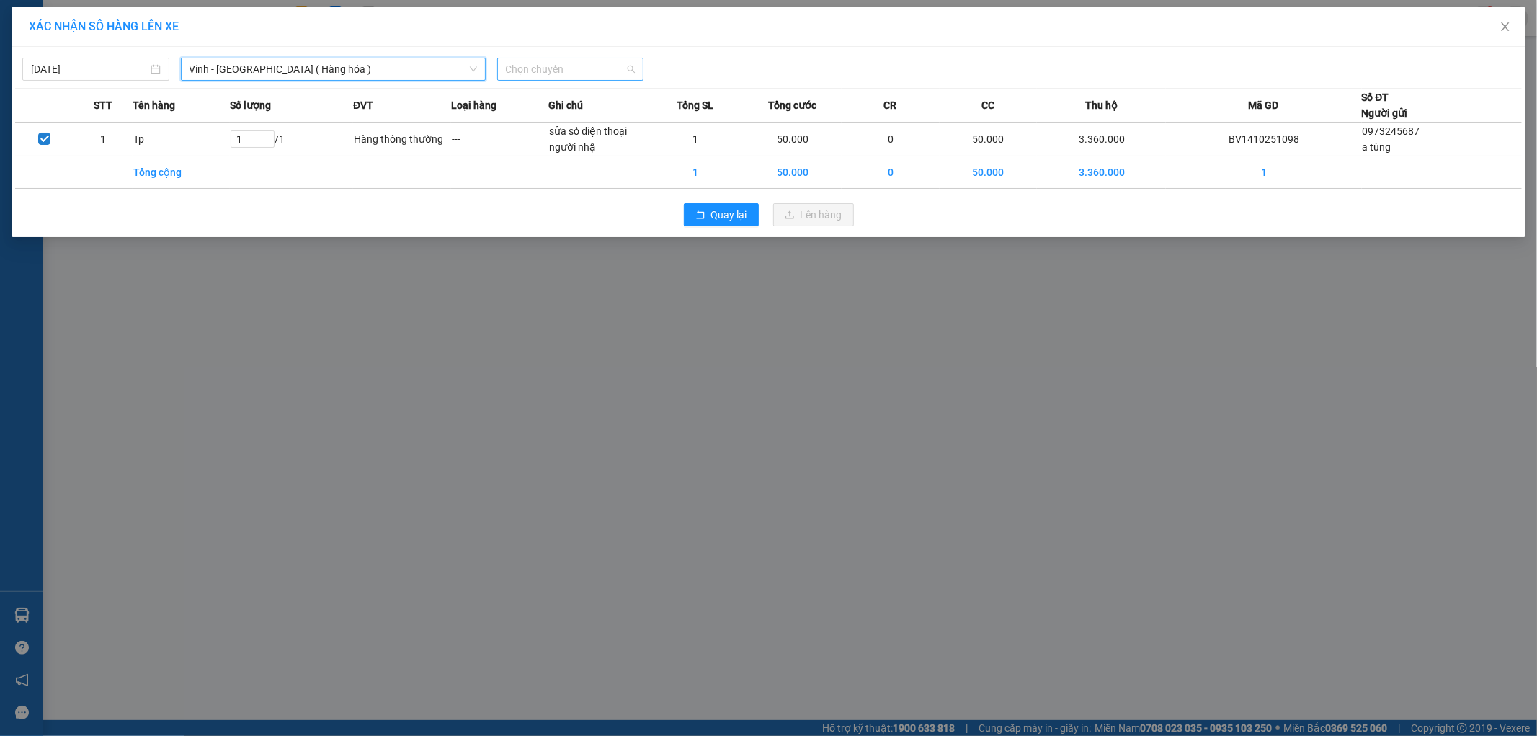
click at [519, 72] on span "Chọn chuyến" at bounding box center [571, 69] width 130 height 22
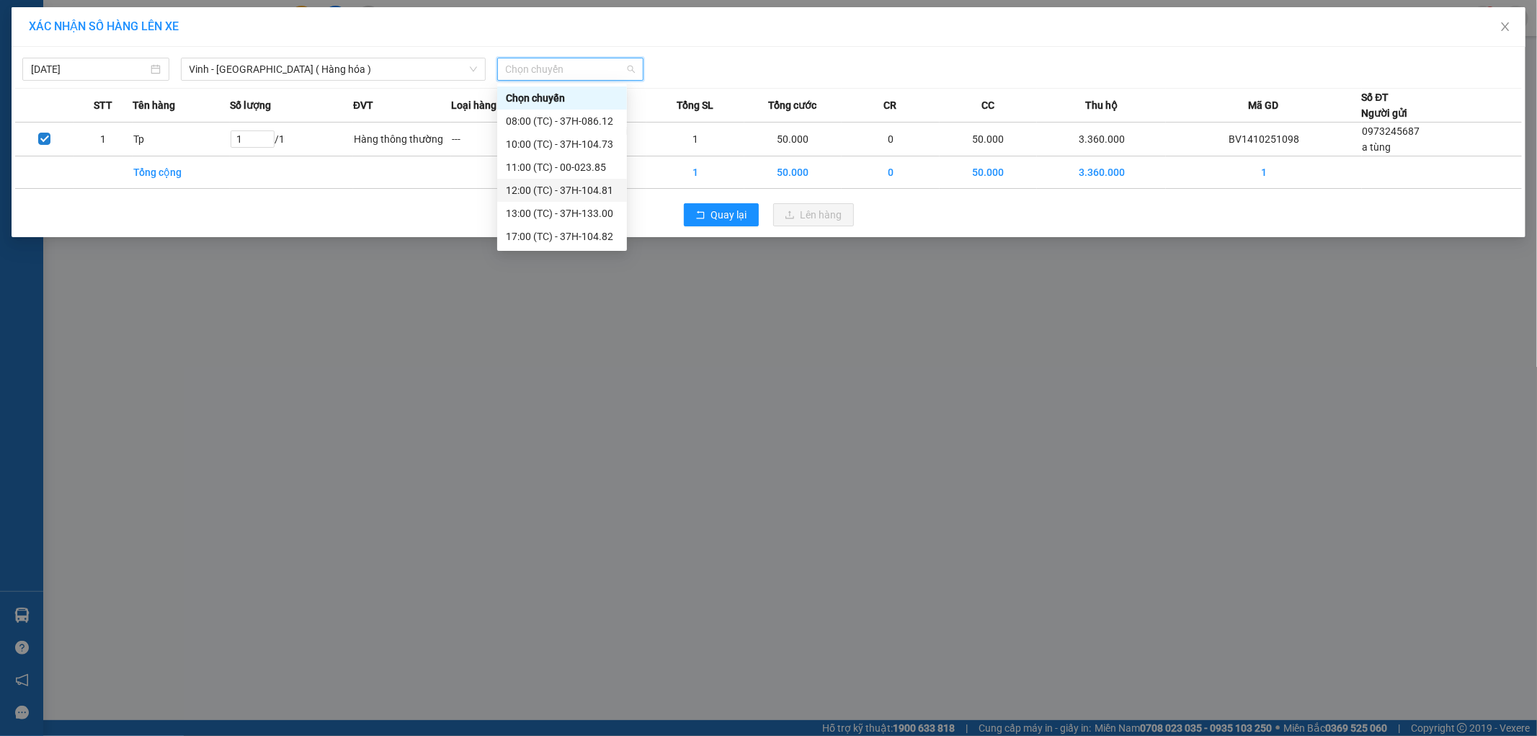
click at [564, 192] on div "12:00 (TC) - 37H-104.81" at bounding box center [562, 190] width 112 height 16
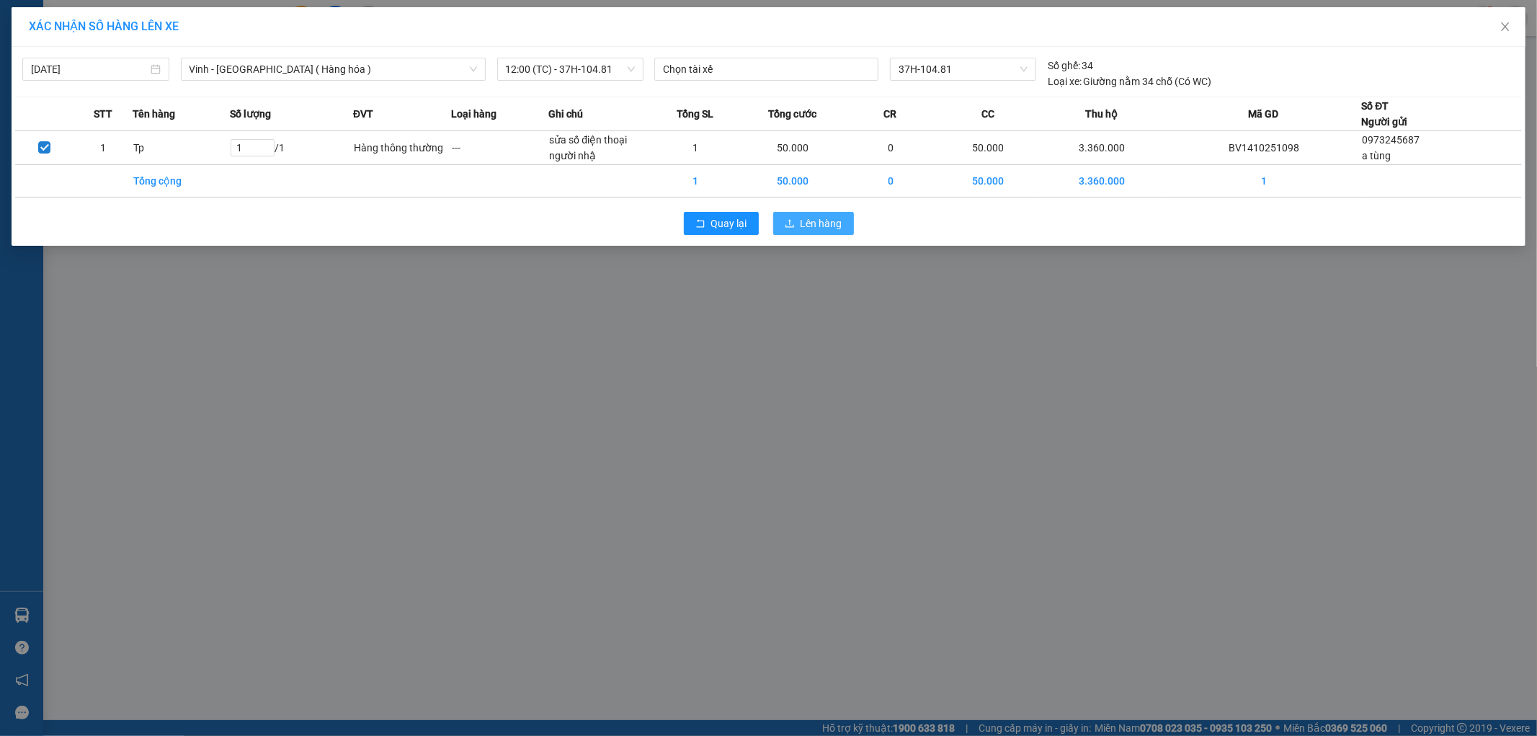
click at [807, 215] on span "Lên hàng" at bounding box center [822, 223] width 42 height 16
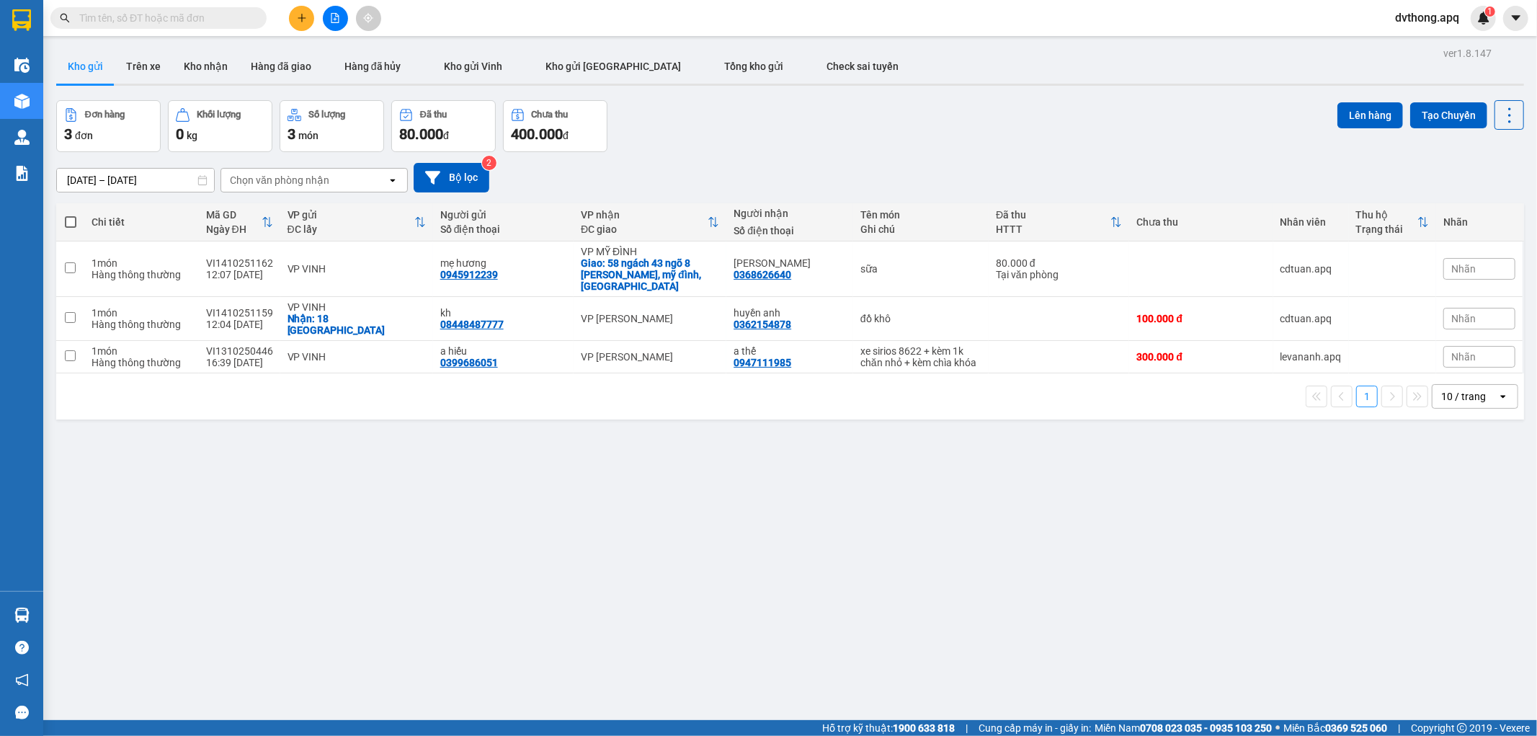
click at [219, 17] on input "text" at bounding box center [164, 18] width 170 height 16
paste input "0986630272"
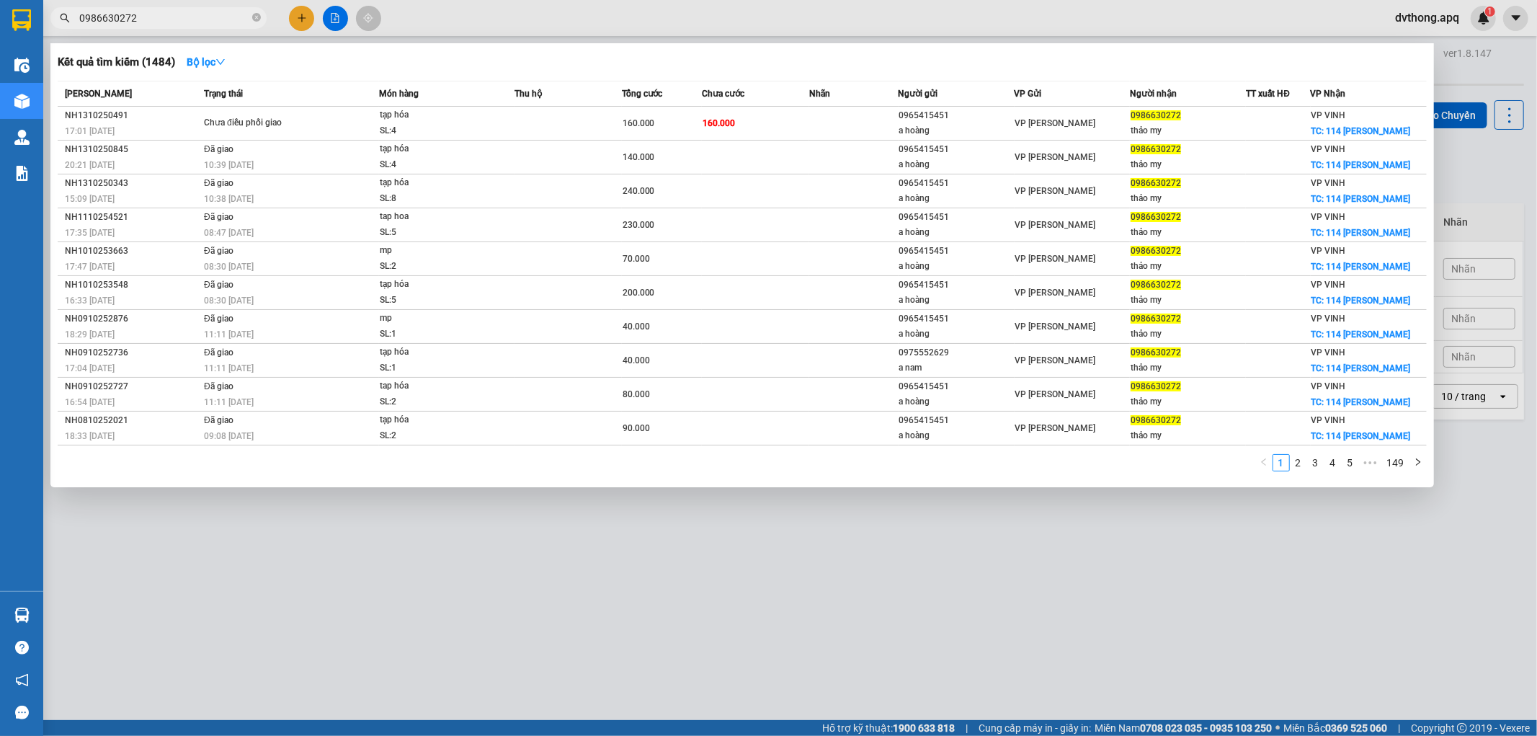
type input "0986630272"
click at [377, 161] on div "10:39 - 14/10" at bounding box center [291, 165] width 174 height 16
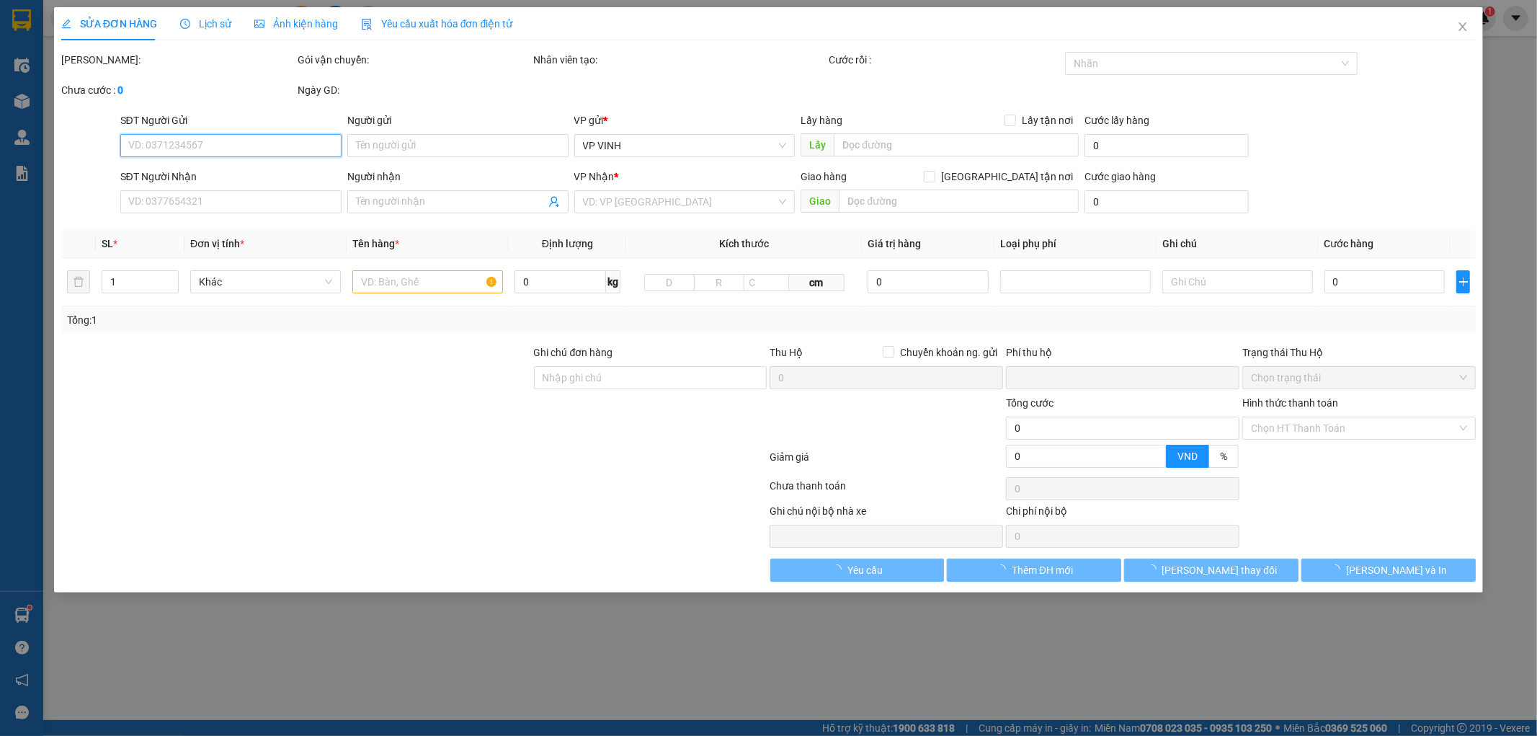
type input "0965415451"
type input "a hoàng"
type input "0986630272"
type input "thảo my"
checkbox input "true"
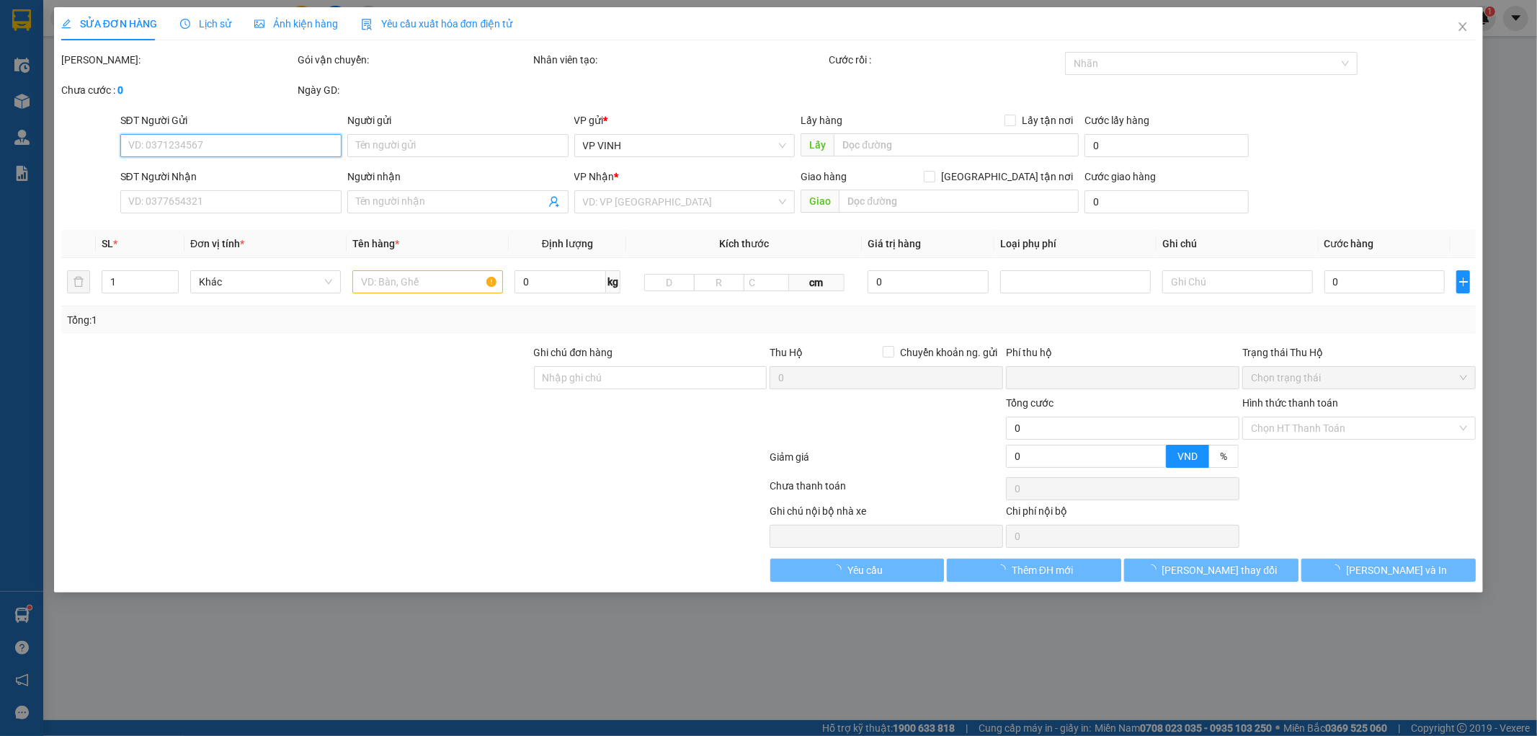
type input "114 herman"
type input "0"
type input "140.000"
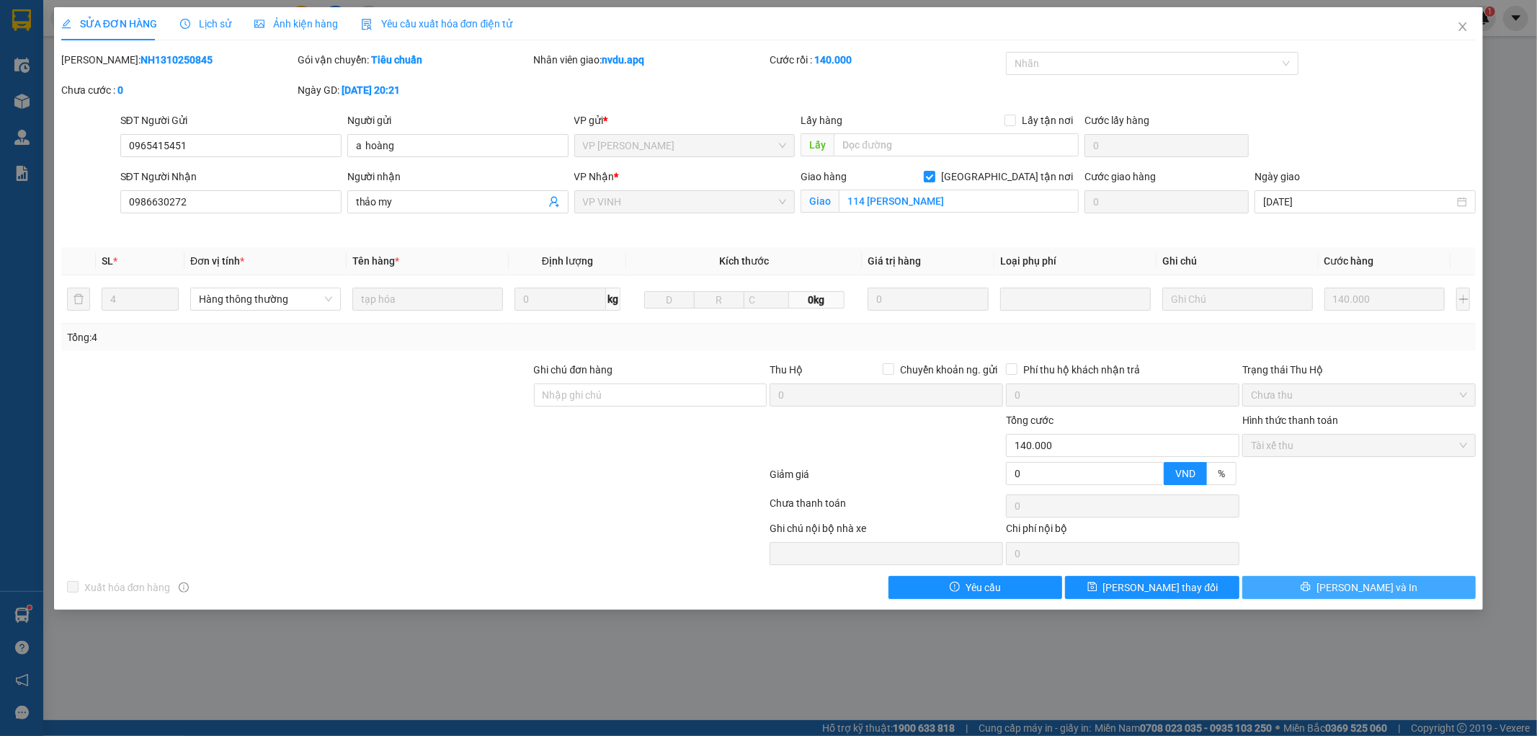
click at [1394, 594] on button "Lưu và In" at bounding box center [1358, 587] width 233 height 23
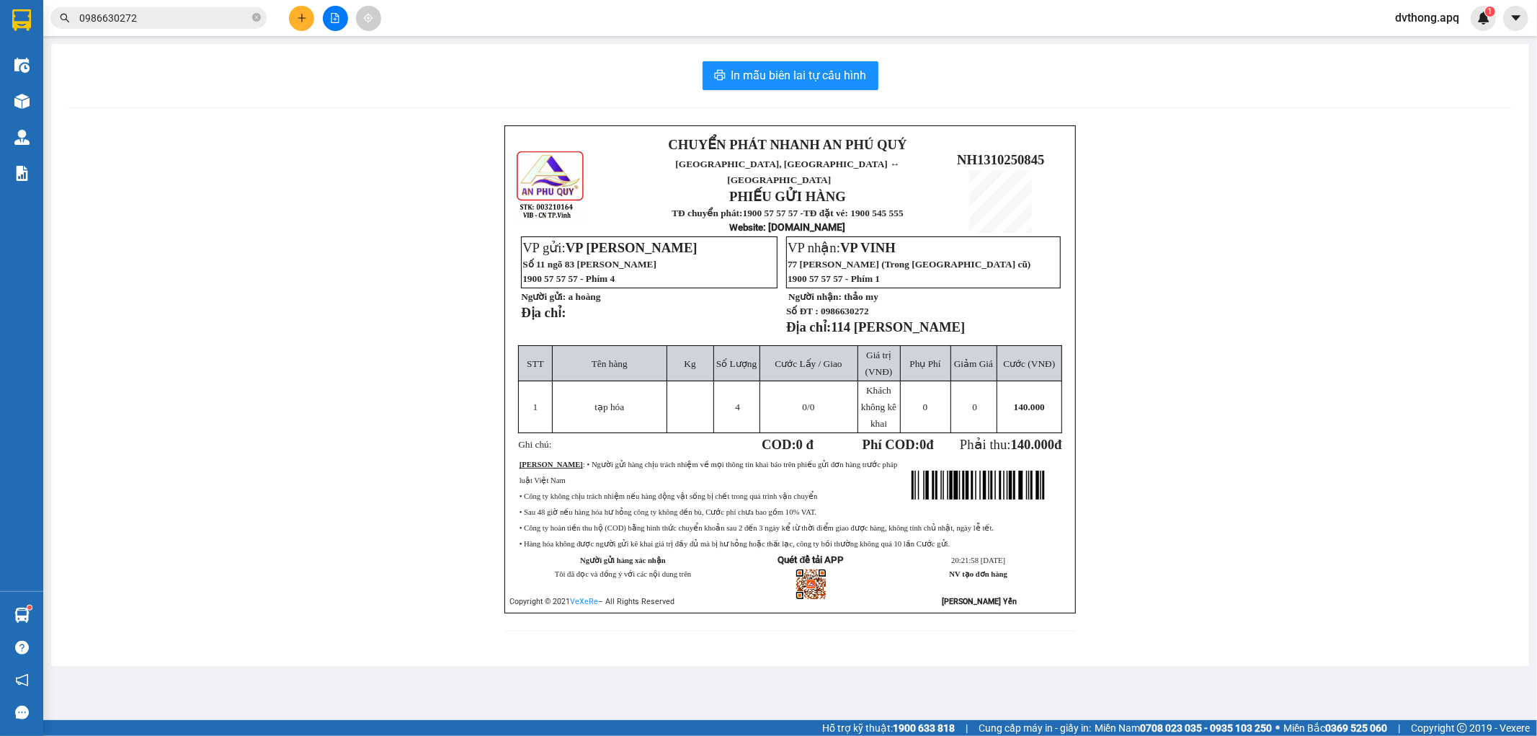
click at [1441, 22] on span "dvthong.apq" at bounding box center [1426, 18] width 87 height 18
click at [1455, 48] on span "Đăng xuất" at bounding box center [1434, 45] width 61 height 16
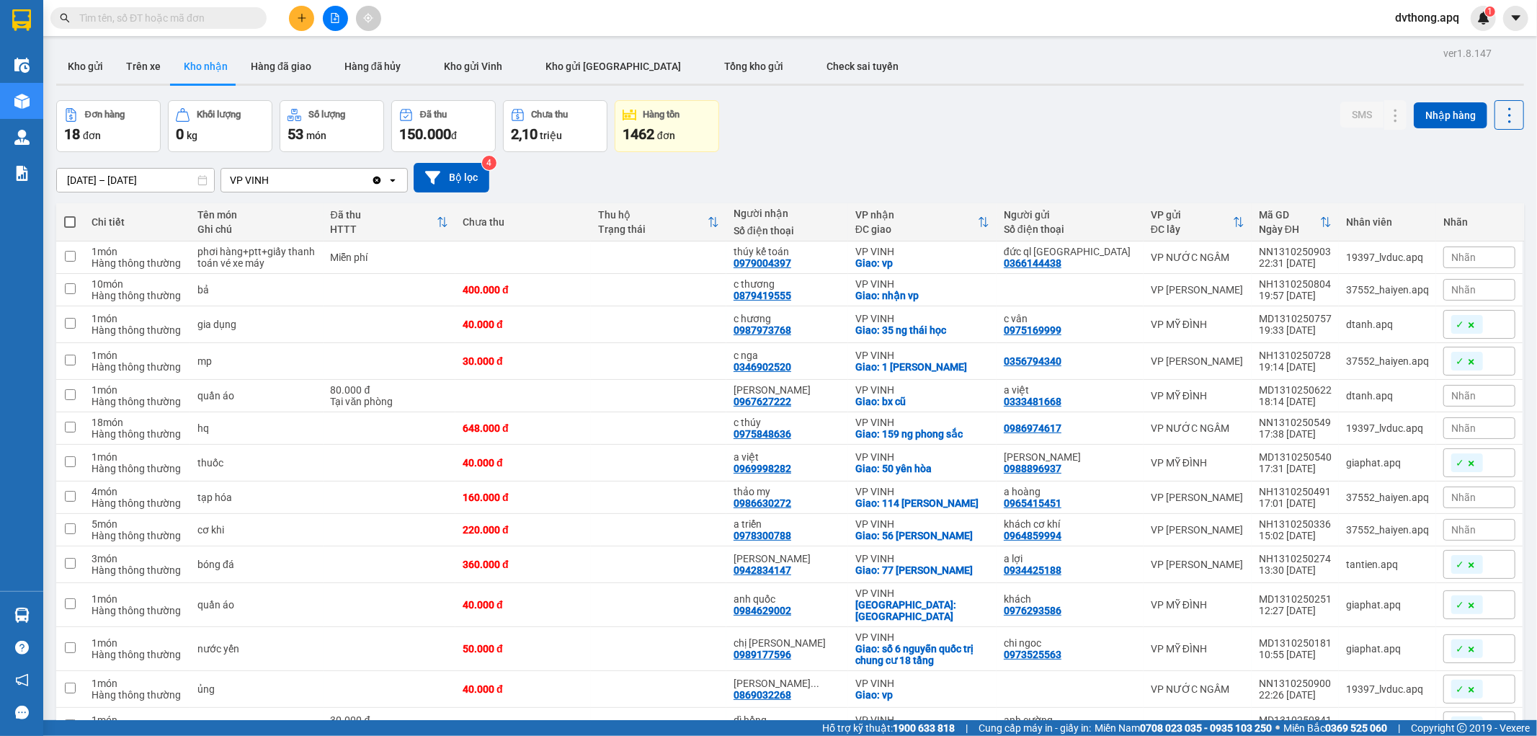
scroll to position [229, 0]
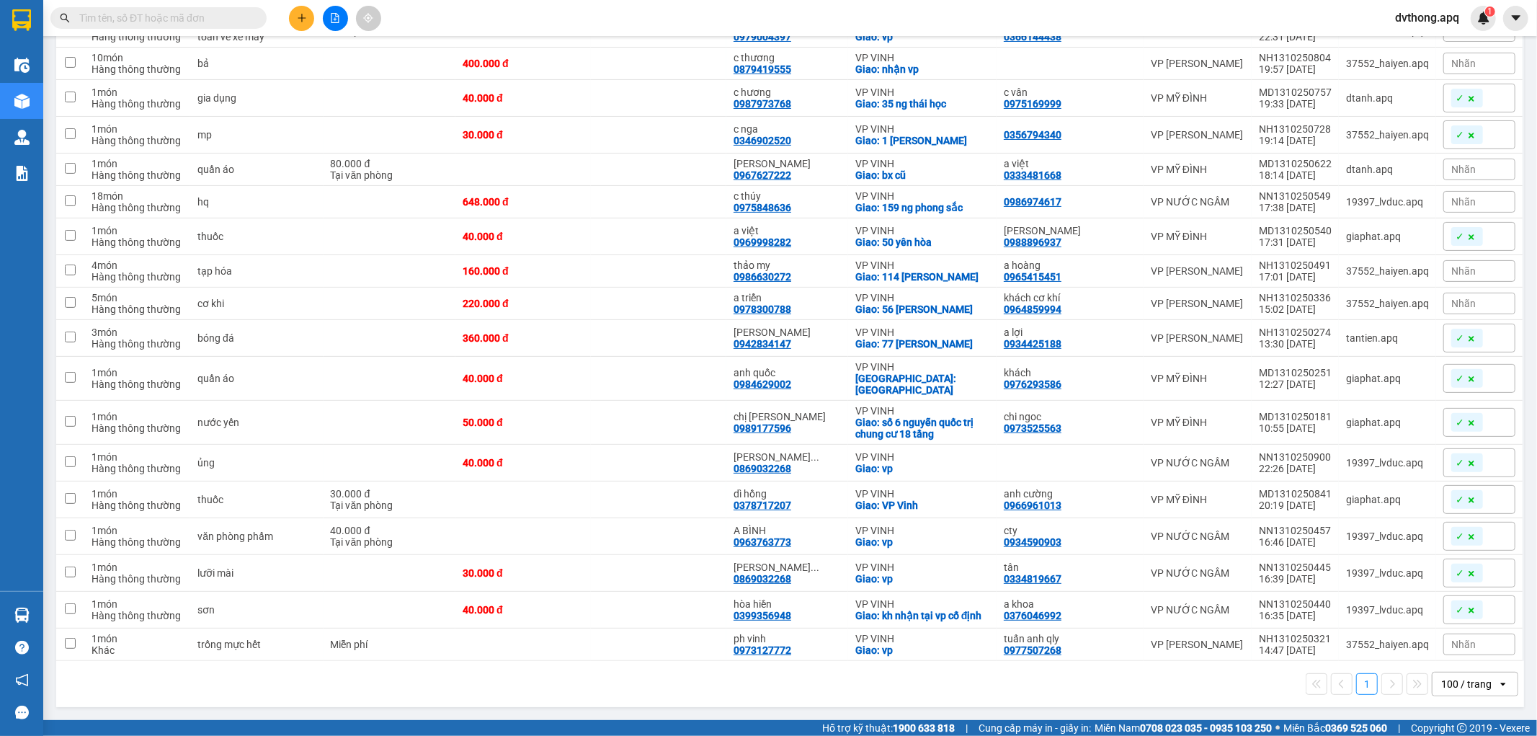
click at [1414, 12] on span "dvthong.apq" at bounding box center [1426, 18] width 87 height 18
click at [1432, 43] on span "Đăng xuất" at bounding box center [1434, 45] width 61 height 16
